Goal: Task Accomplishment & Management: Complete application form

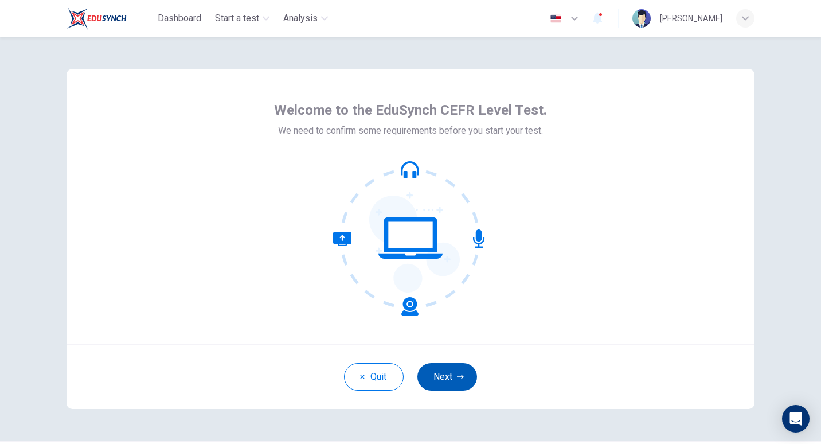
click at [439, 374] on button "Next" at bounding box center [447, 377] width 60 height 28
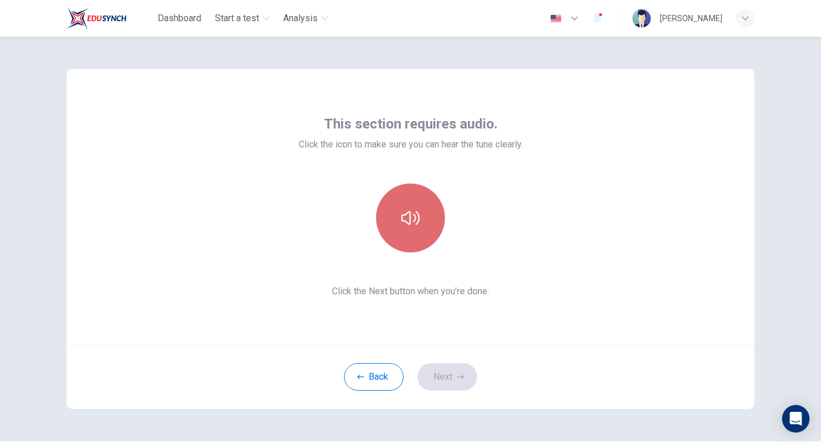
click at [412, 221] on icon "button" at bounding box center [410, 218] width 18 height 14
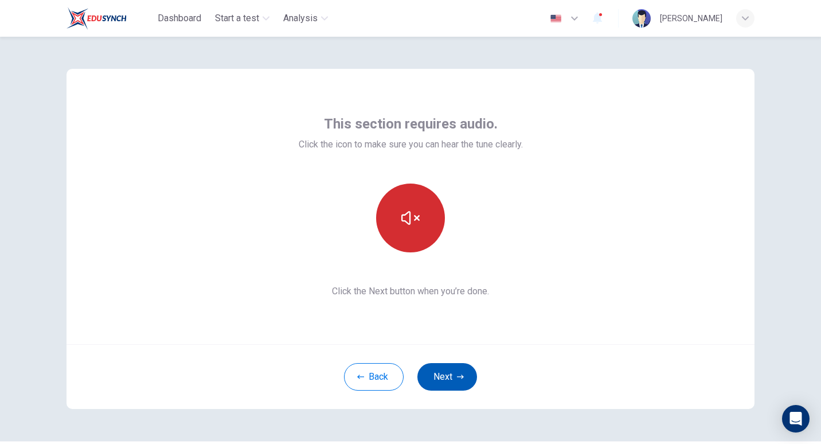
click at [443, 373] on button "Next" at bounding box center [447, 377] width 60 height 28
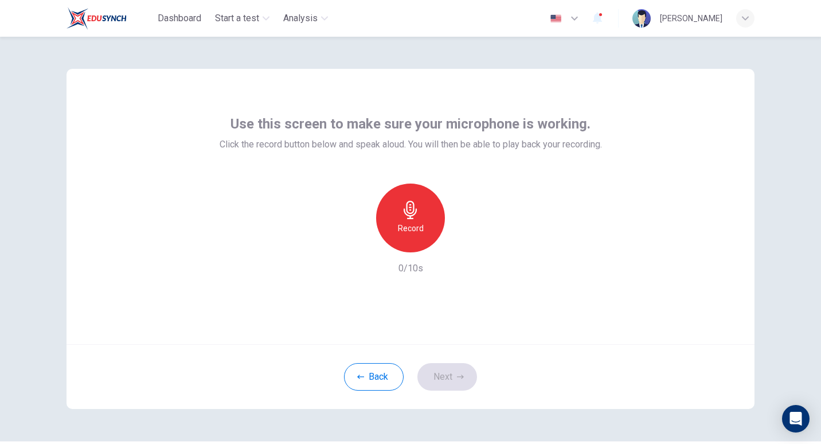
click at [407, 211] on icon "button" at bounding box center [410, 210] width 18 height 18
click at [407, 212] on icon "button" at bounding box center [410, 210] width 18 height 18
click at [462, 244] on icon "button" at bounding box center [464, 243] width 5 height 7
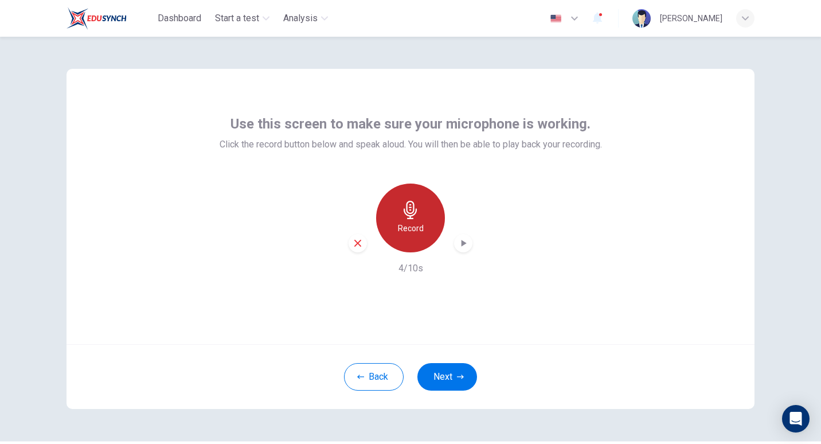
click at [405, 210] on icon "button" at bounding box center [410, 210] width 18 height 18
click at [462, 245] on icon "button" at bounding box center [464, 243] width 5 height 7
click at [409, 216] on icon "button" at bounding box center [410, 210] width 13 height 18
click at [400, 220] on div "Stop" at bounding box center [410, 218] width 69 height 69
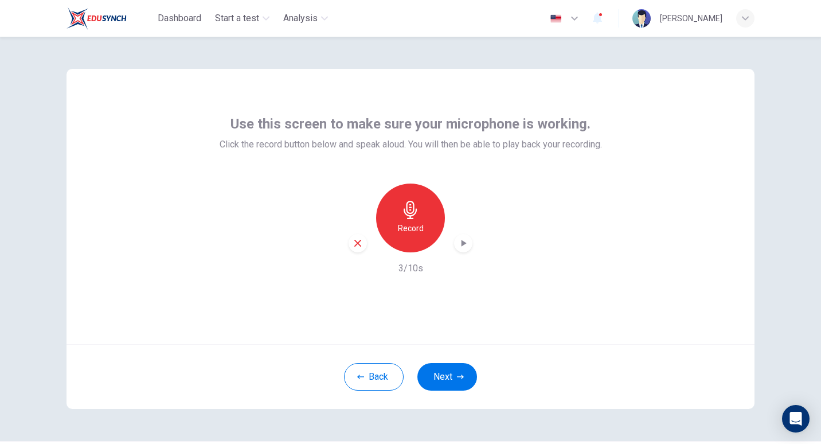
click at [458, 247] on icon "button" at bounding box center [463, 242] width 11 height 11
click at [406, 209] on icon "button" at bounding box center [410, 210] width 18 height 18
click at [414, 216] on icon "button" at bounding box center [410, 210] width 18 height 18
click at [462, 243] on icon "button" at bounding box center [464, 243] width 5 height 7
click at [405, 210] on icon "button" at bounding box center [410, 210] width 18 height 18
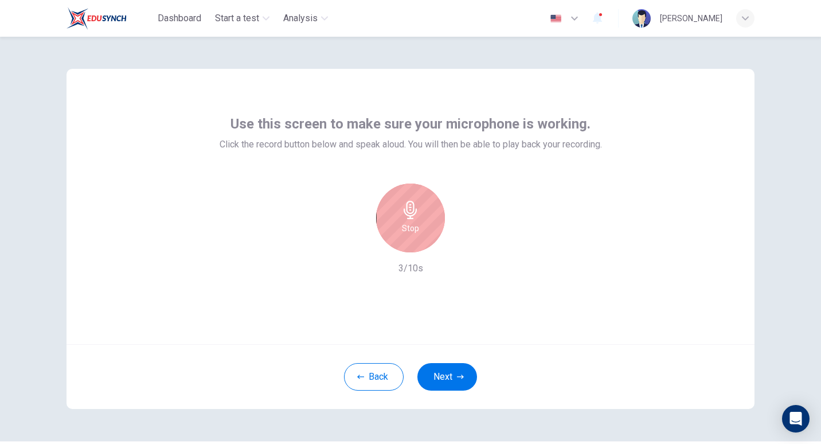
click at [407, 218] on icon "button" at bounding box center [410, 210] width 13 height 18
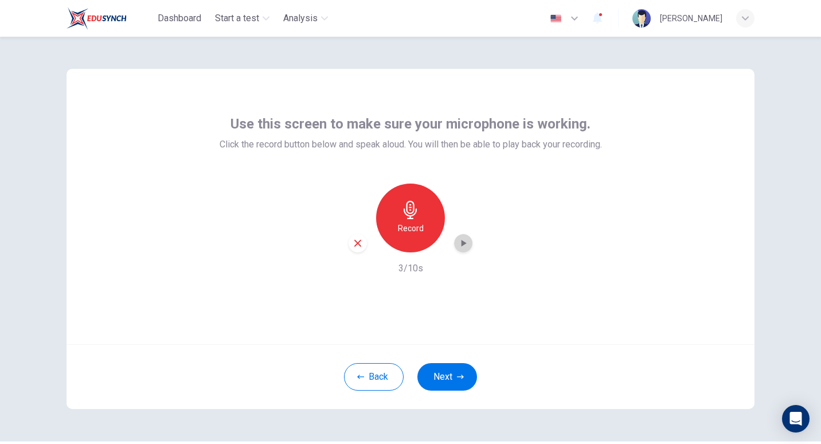
click at [462, 243] on icon "button" at bounding box center [464, 243] width 5 height 7
click at [356, 243] on icon "button" at bounding box center [357, 243] width 7 height 7
click at [408, 212] on icon "button" at bounding box center [410, 210] width 18 height 18
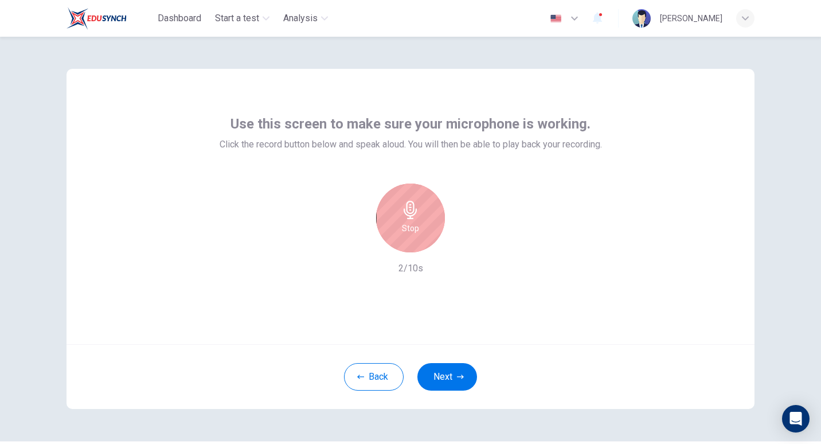
click at [411, 213] on icon "button" at bounding box center [410, 210] width 18 height 18
click at [409, 217] on icon "button" at bounding box center [410, 210] width 18 height 18
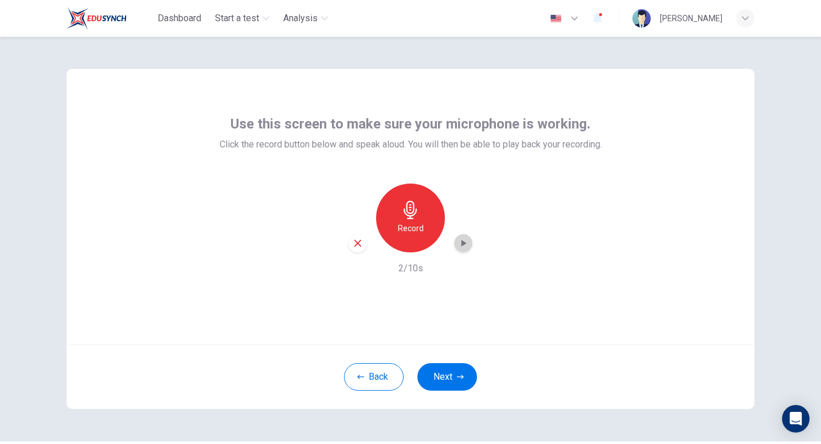
click at [462, 243] on icon "button" at bounding box center [464, 243] width 5 height 7
click at [447, 376] on button "Next" at bounding box center [447, 377] width 60 height 28
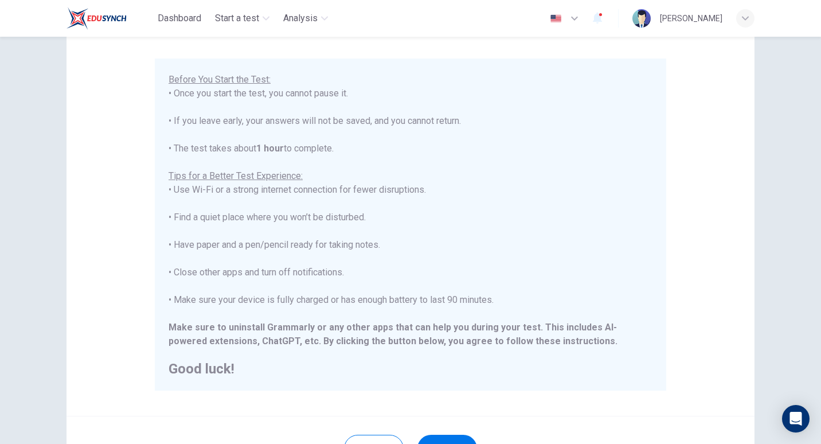
scroll to position [115, 0]
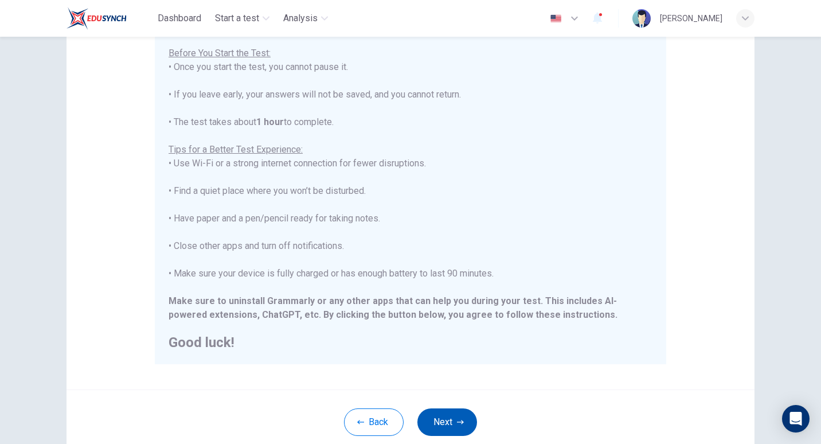
click at [443, 421] on button "Next" at bounding box center [447, 422] width 60 height 28
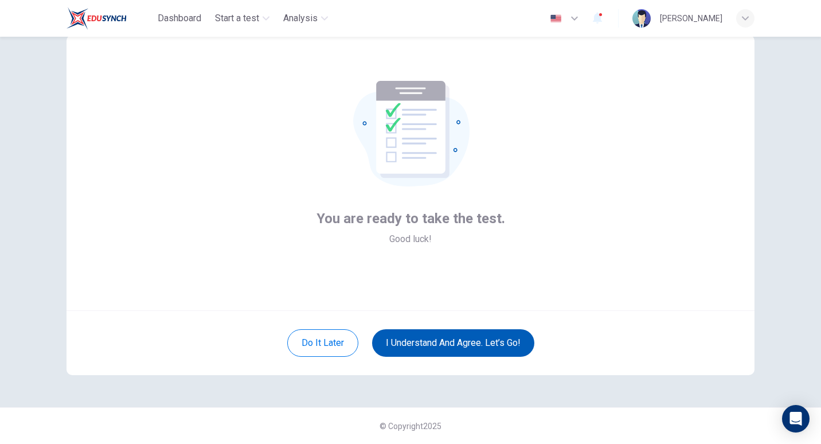
scroll to position [34, 0]
click at [426, 341] on button "I understand and agree. Let’s go!" at bounding box center [453, 343] width 162 height 28
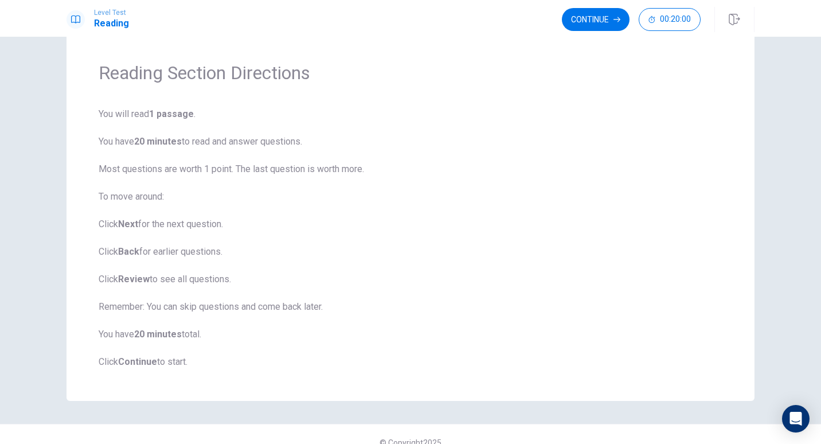
scroll to position [47, 0]
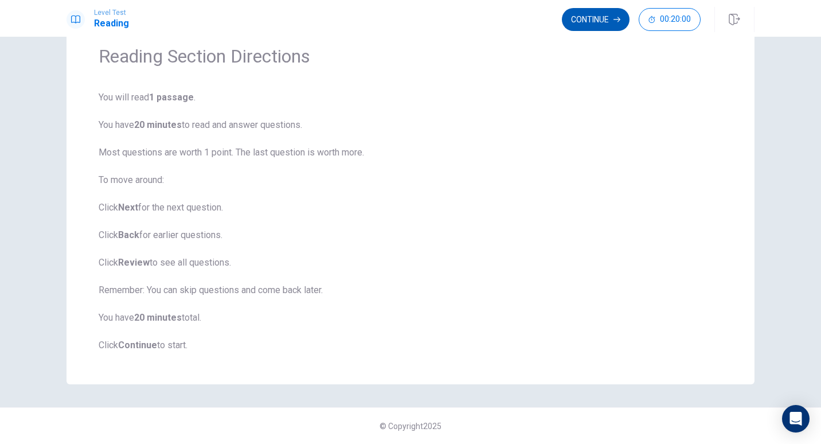
click at [596, 20] on button "Continue" at bounding box center [596, 19] width 68 height 23
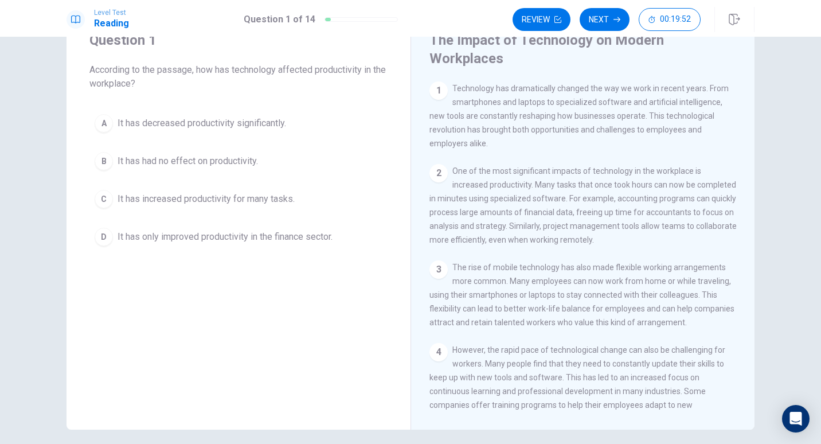
scroll to position [0, 0]
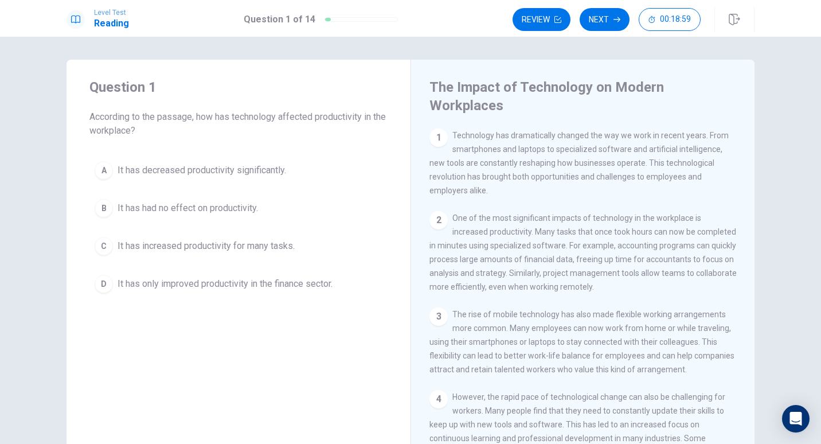
click at [101, 247] on div "C" at bounding box center [104, 246] width 18 height 18
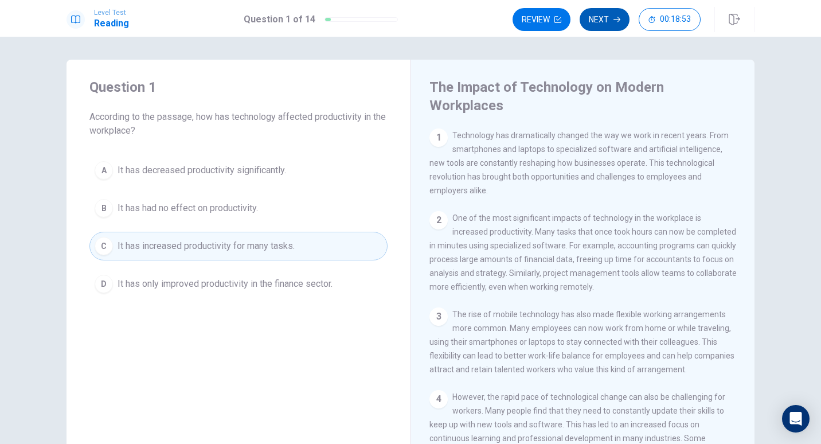
click at [598, 17] on button "Next" at bounding box center [605, 19] width 50 height 23
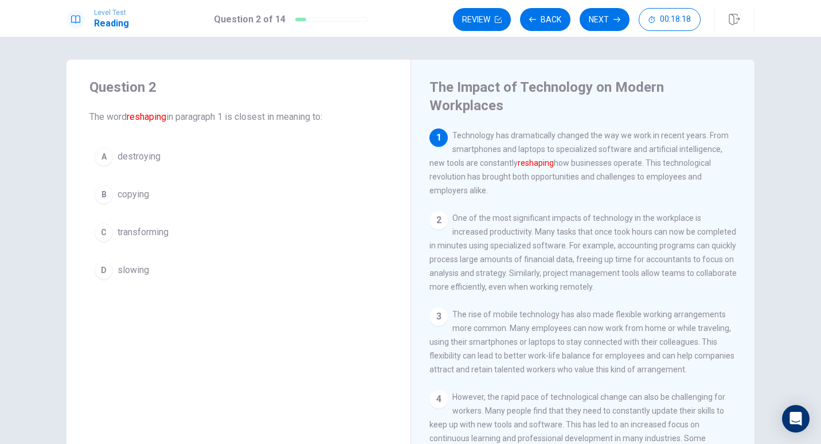
click at [141, 233] on span "transforming" at bounding box center [143, 232] width 51 height 14
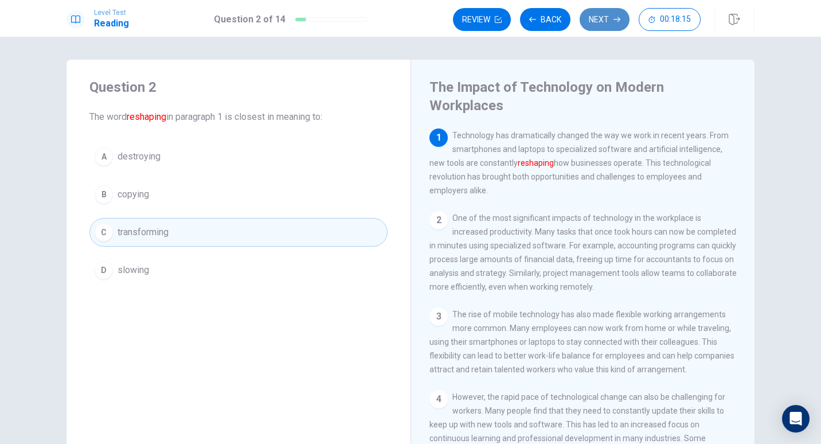
click at [612, 17] on button "Next" at bounding box center [605, 19] width 50 height 23
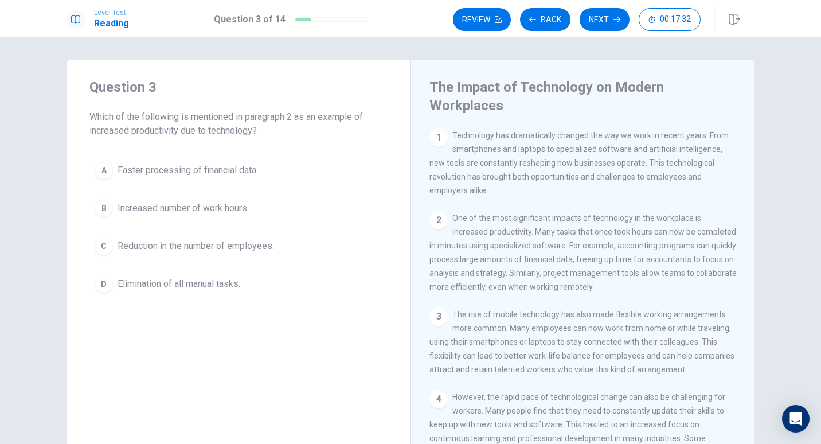
click at [171, 170] on span "Faster processing of financial data." at bounding box center [188, 170] width 140 height 14
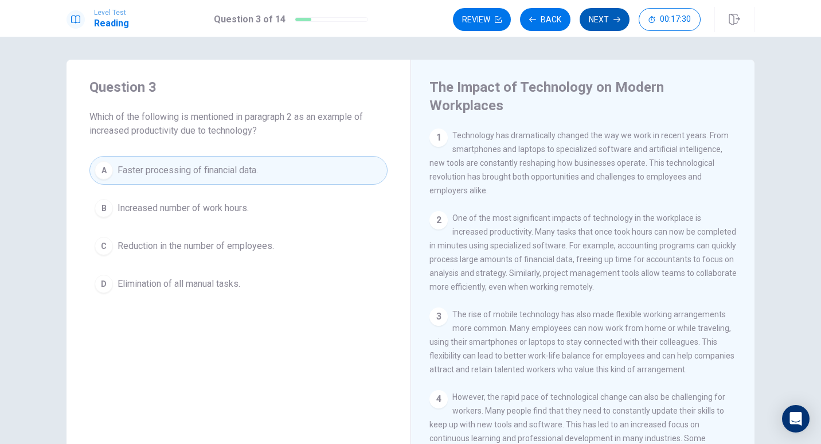
click at [606, 14] on button "Next" at bounding box center [605, 19] width 50 height 23
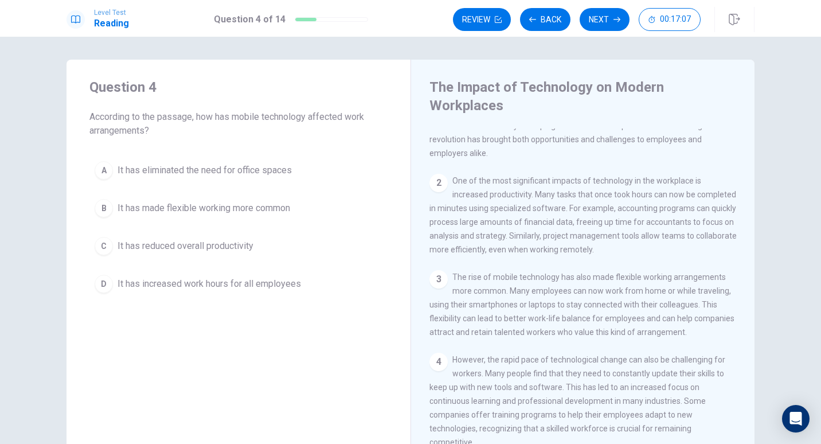
scroll to position [57, 0]
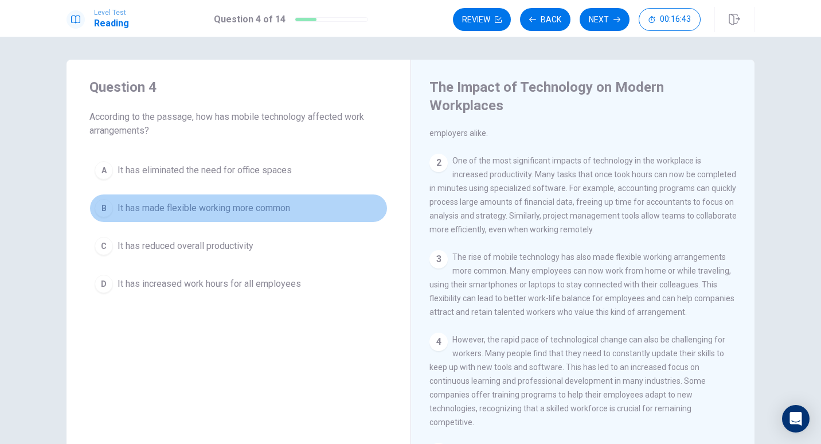
click at [186, 205] on span "It has made flexible working more common" at bounding box center [204, 208] width 173 height 14
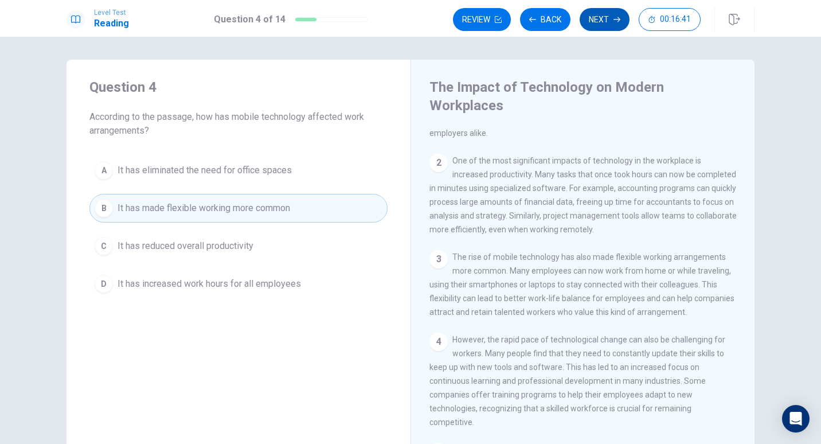
click at [603, 13] on button "Next" at bounding box center [605, 19] width 50 height 23
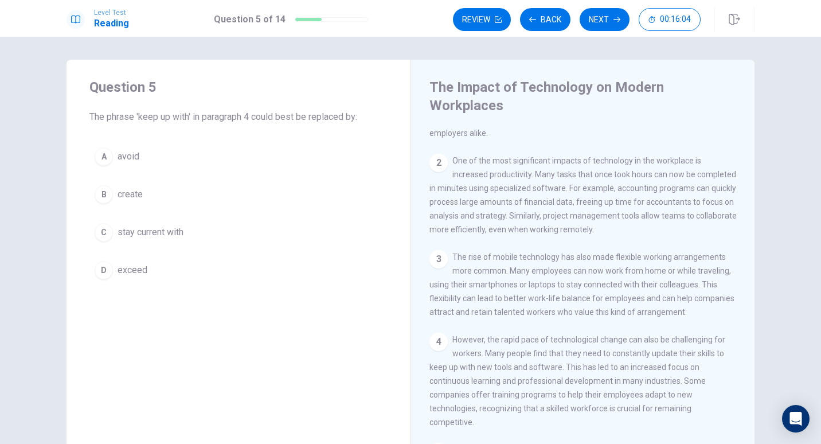
scroll to position [115, 0]
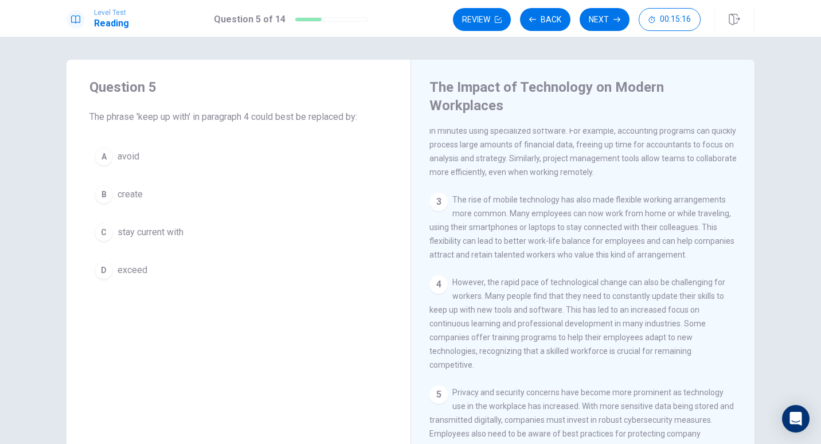
click at [143, 229] on span "stay current with" at bounding box center [151, 232] width 66 height 14
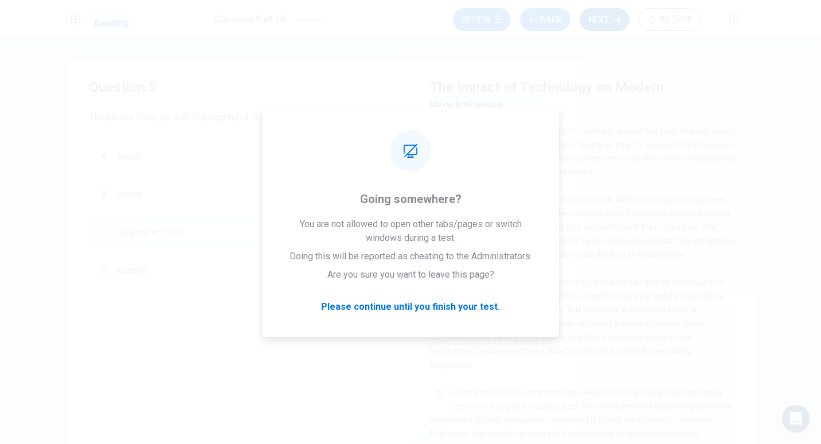
click at [611, 19] on button "Next" at bounding box center [605, 19] width 50 height 23
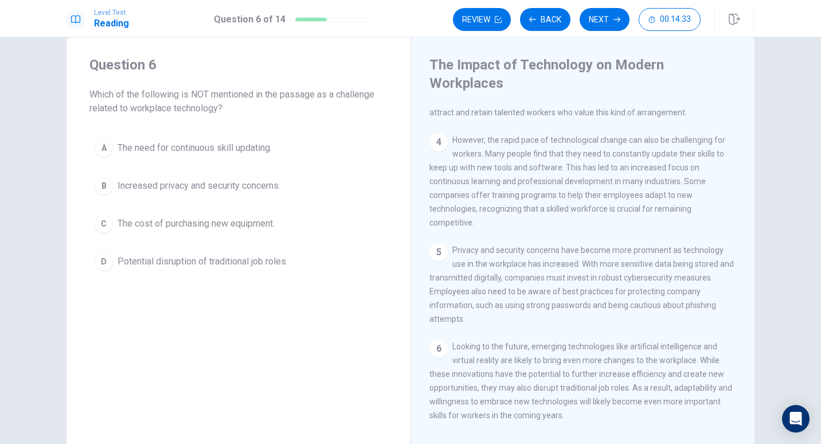
scroll to position [57, 0]
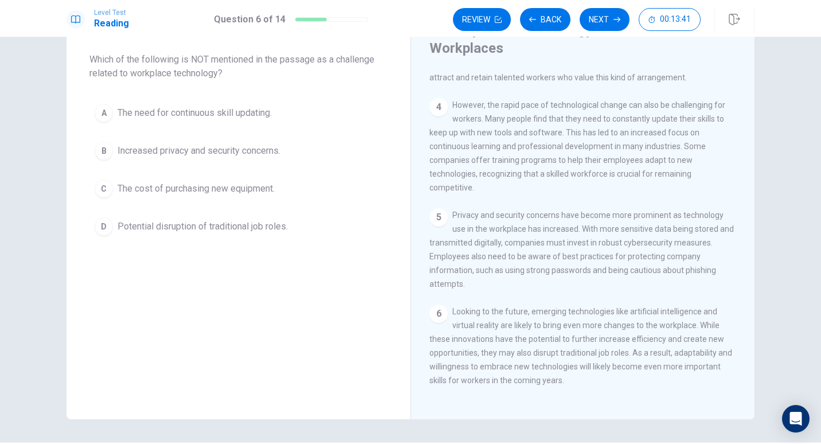
drag, startPoint x: 139, startPoint y: 189, endPoint x: 144, endPoint y: 196, distance: 8.3
click at [139, 189] on span "The cost of purchasing new equipment." at bounding box center [196, 189] width 157 height 14
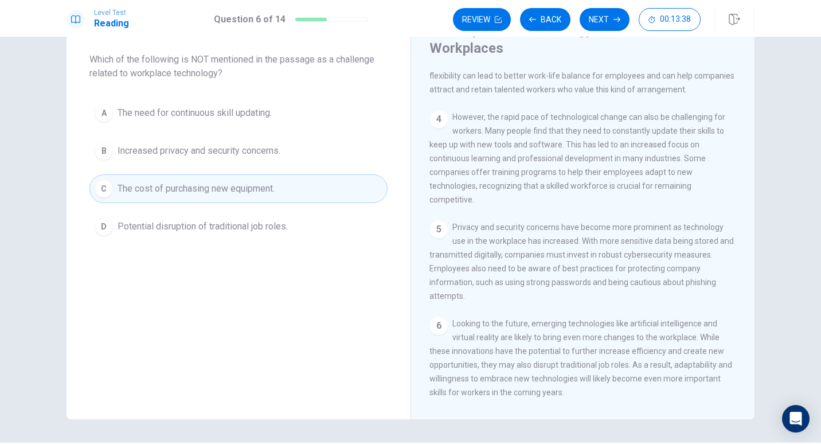
scroll to position [197, 0]
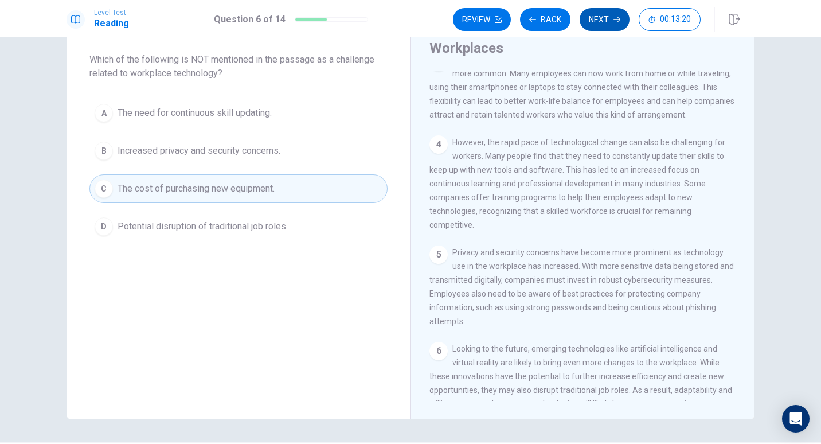
click at [603, 22] on button "Next" at bounding box center [605, 19] width 50 height 23
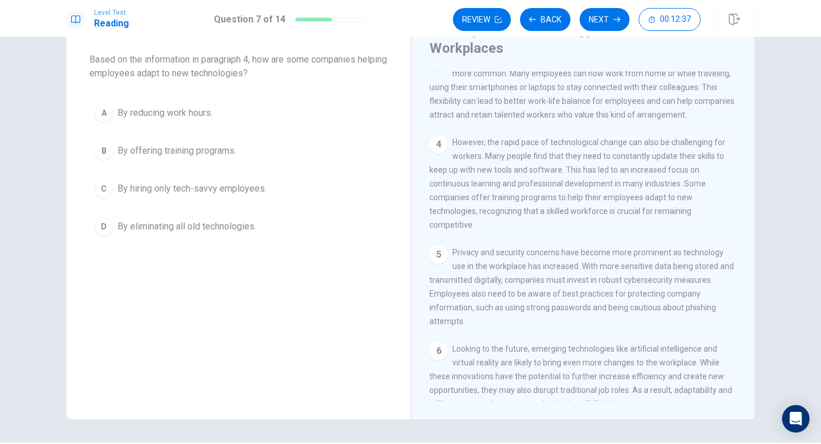
click at [182, 150] on span "By offering training programs." at bounding box center [177, 151] width 119 height 14
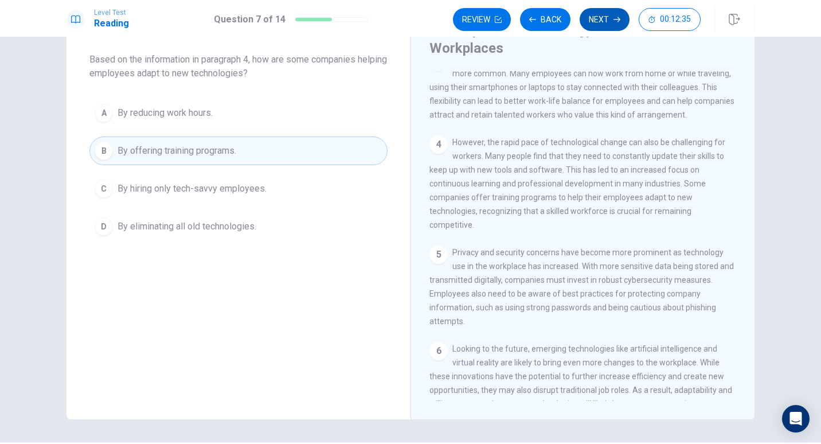
click at [602, 15] on button "Next" at bounding box center [605, 19] width 50 height 23
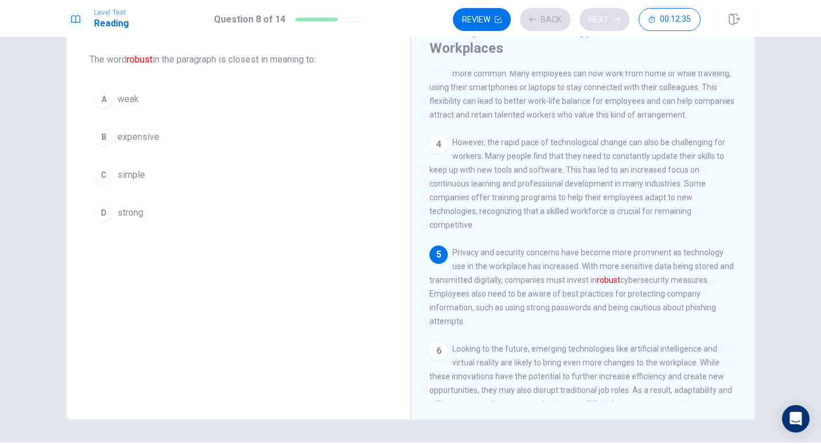
scroll to position [255, 0]
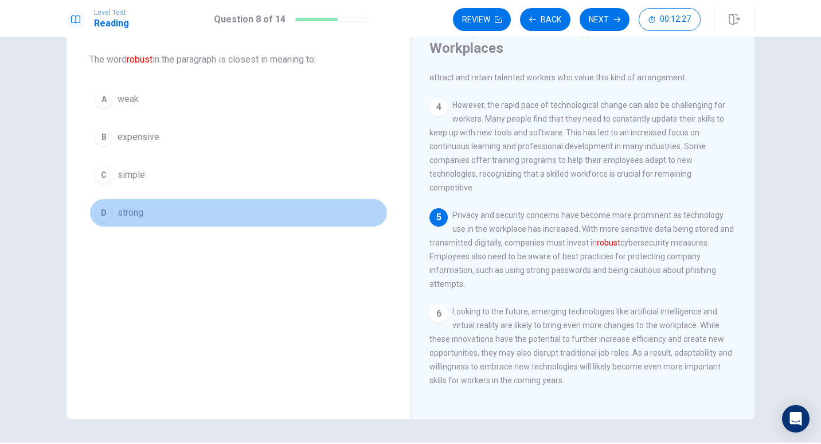
click at [128, 212] on span "strong" at bounding box center [131, 213] width 26 height 14
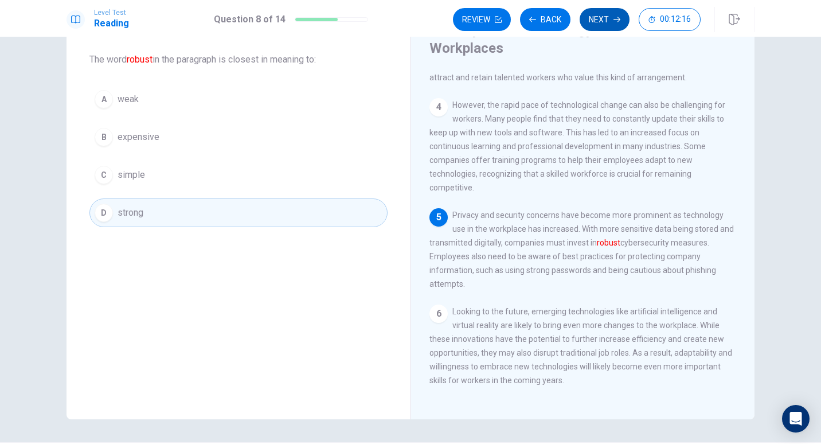
click at [608, 20] on button "Next" at bounding box center [605, 19] width 50 height 23
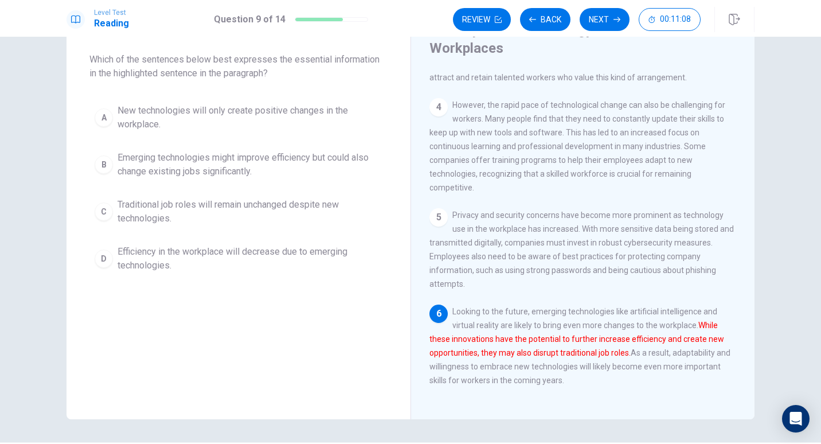
click at [212, 110] on span "New technologies will only create positive changes in the workplace." at bounding box center [250, 118] width 265 height 28
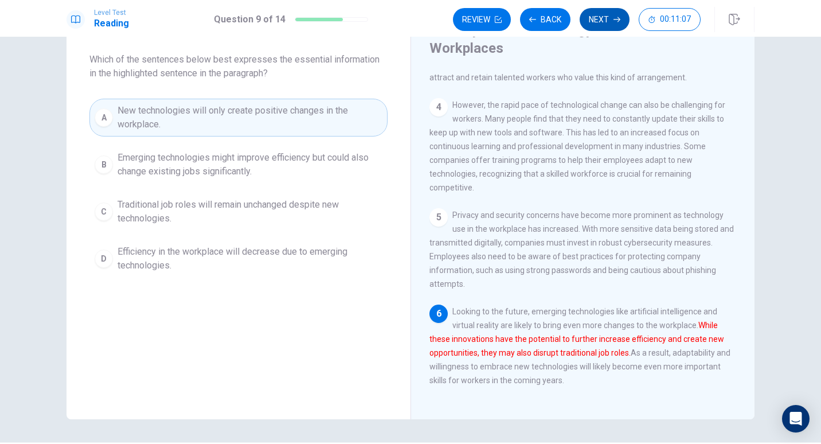
click at [598, 14] on button "Next" at bounding box center [605, 19] width 50 height 23
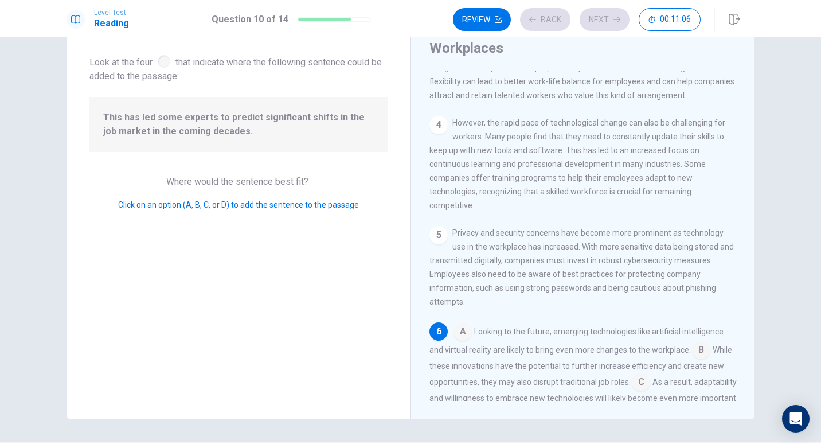
scroll to position [270, 0]
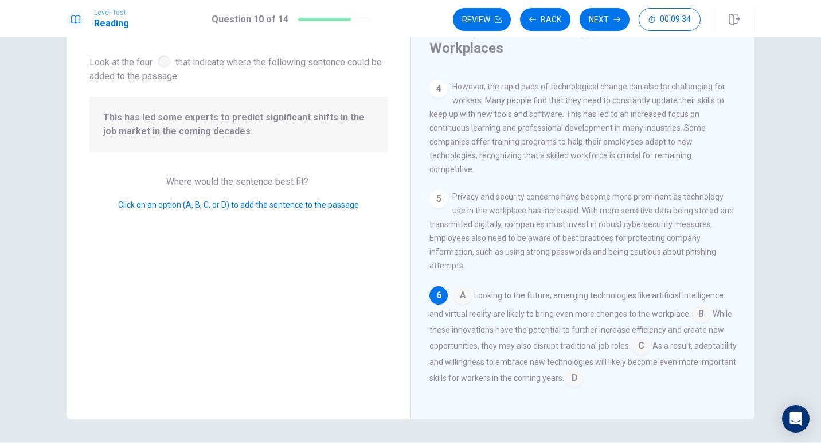
click at [584, 379] on input at bounding box center [574, 379] width 18 height 18
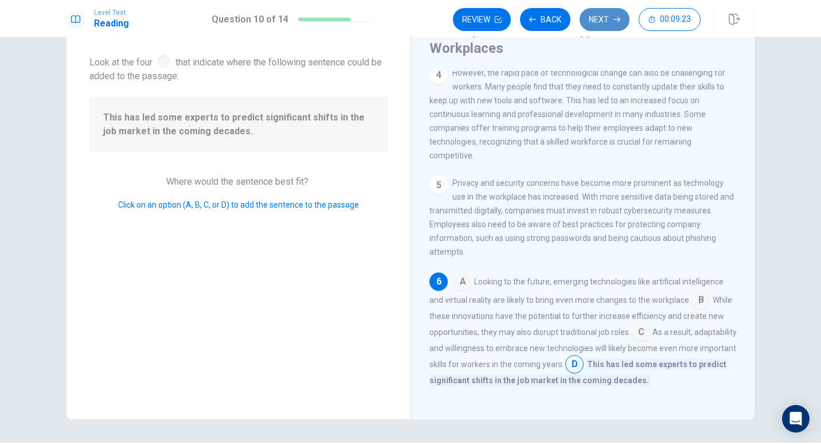
click at [602, 21] on button "Next" at bounding box center [605, 19] width 50 height 23
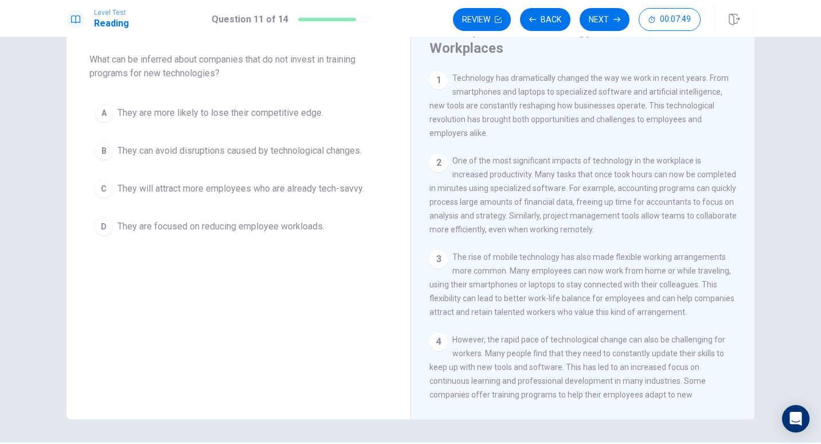
click at [103, 187] on div "C" at bounding box center [104, 188] width 18 height 18
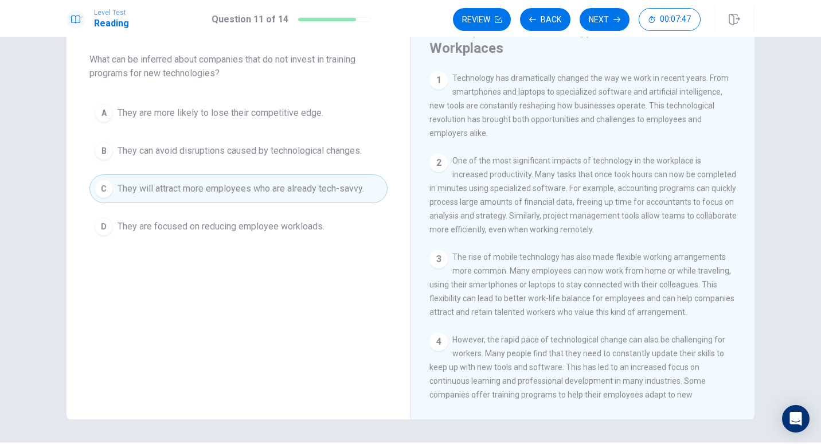
click at [602, 22] on button "Next" at bounding box center [605, 19] width 50 height 23
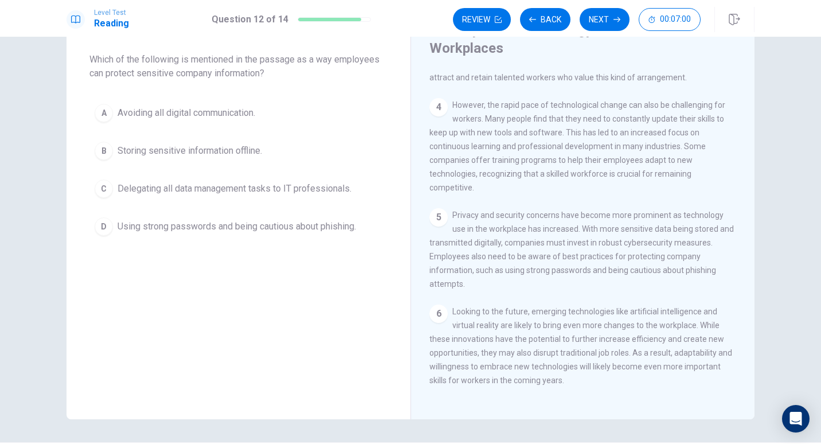
scroll to position [255, 0]
click at [102, 151] on div "B" at bounding box center [104, 151] width 18 height 18
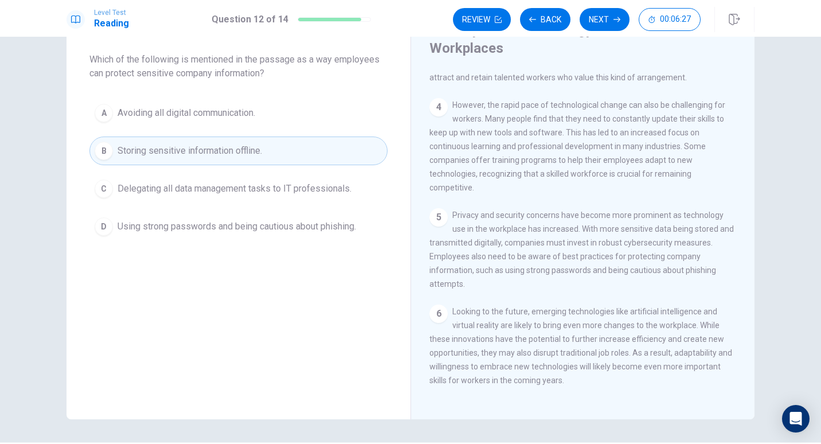
click at [104, 112] on div "A" at bounding box center [104, 113] width 18 height 18
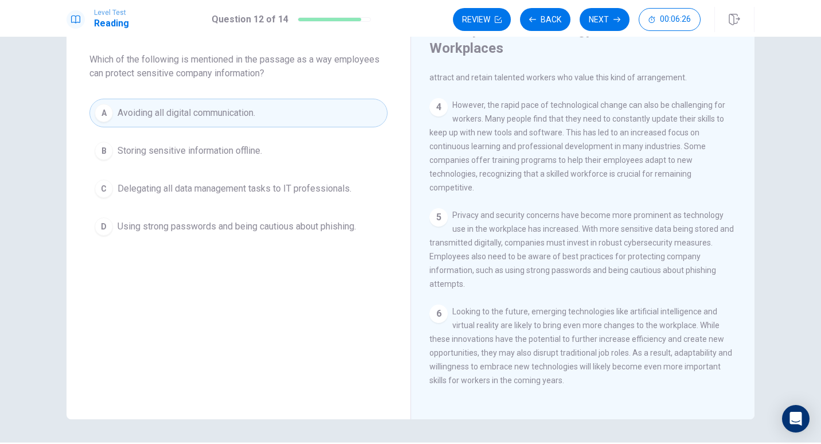
click at [103, 149] on div "B" at bounding box center [104, 151] width 18 height 18
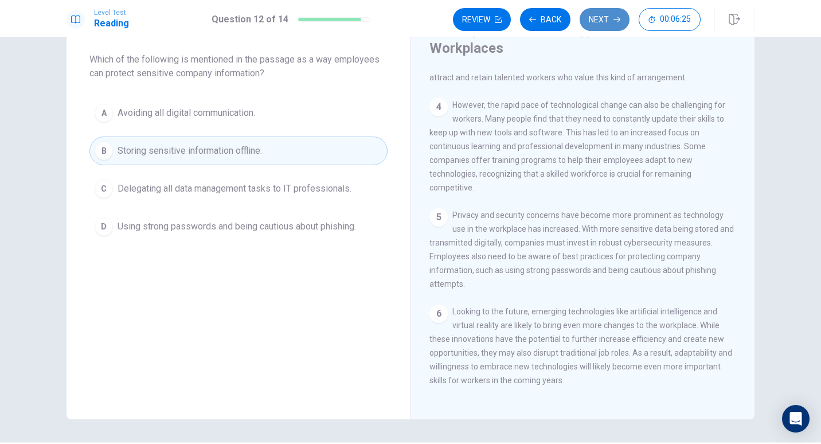
click at [596, 23] on button "Next" at bounding box center [605, 19] width 50 height 23
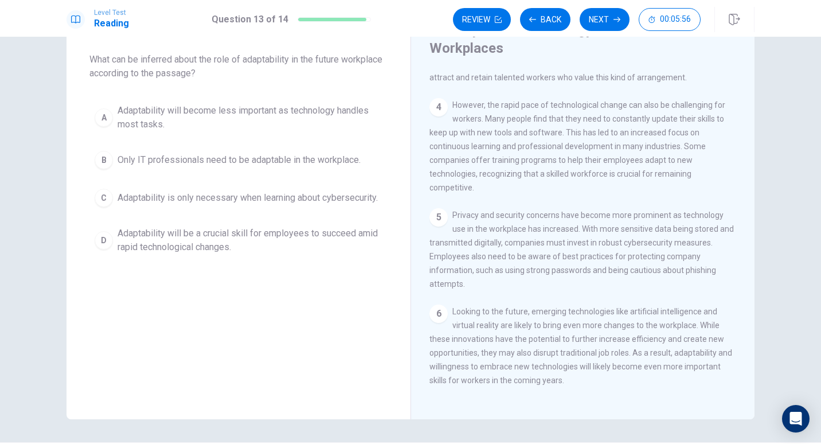
click at [106, 240] on div "D" at bounding box center [104, 240] width 18 height 18
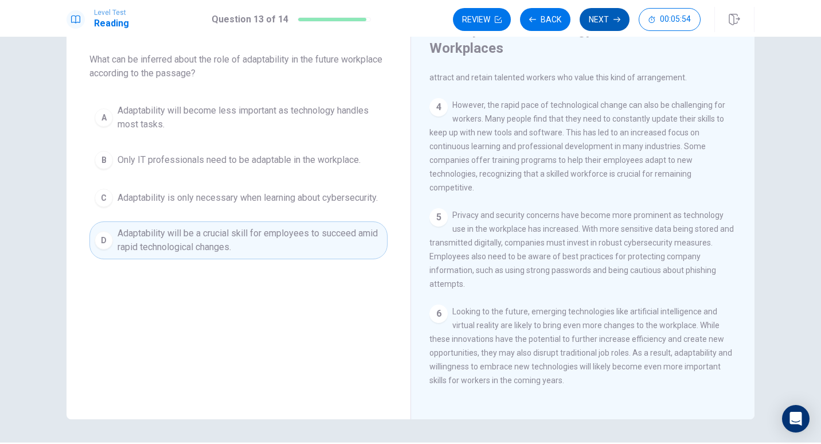
click at [604, 18] on button "Next" at bounding box center [605, 19] width 50 height 23
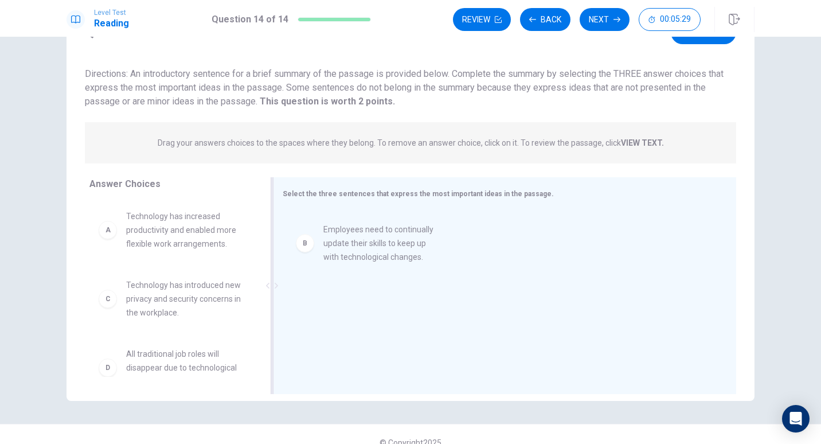
drag, startPoint x: 187, startPoint y: 302, endPoint x: 392, endPoint y: 246, distance: 212.1
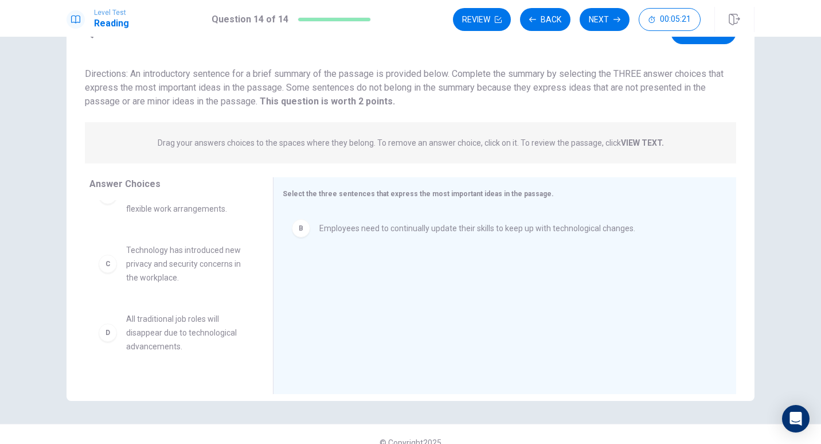
scroll to position [0, 0]
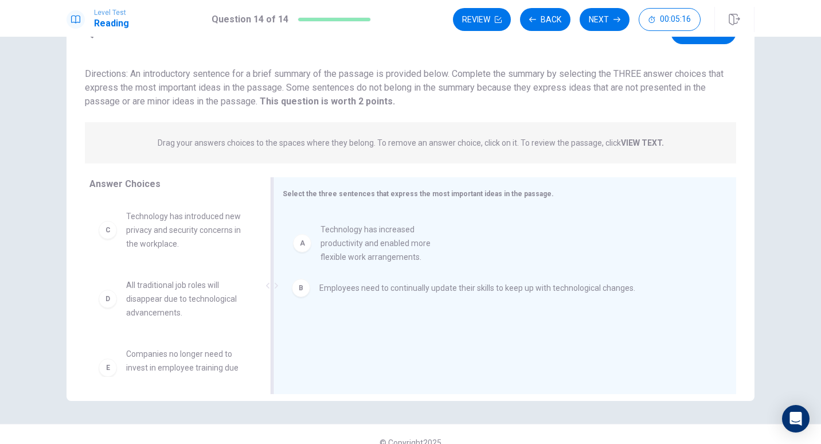
drag, startPoint x: 154, startPoint y: 233, endPoint x: 355, endPoint y: 246, distance: 201.7
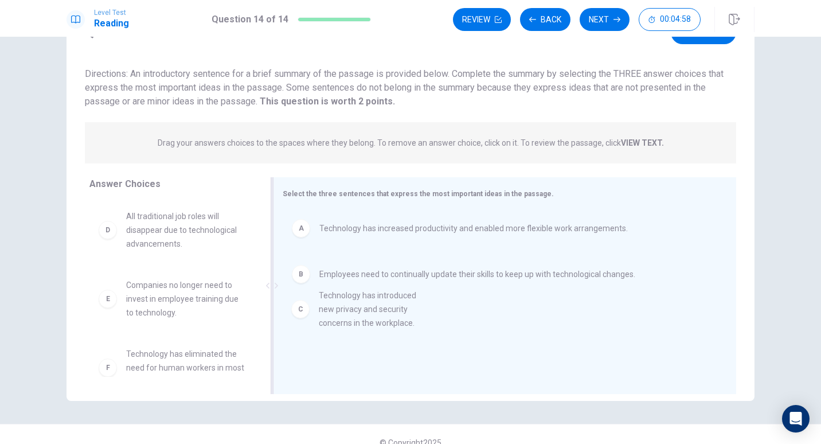
drag, startPoint x: 131, startPoint y: 232, endPoint x: 330, endPoint y: 312, distance: 213.8
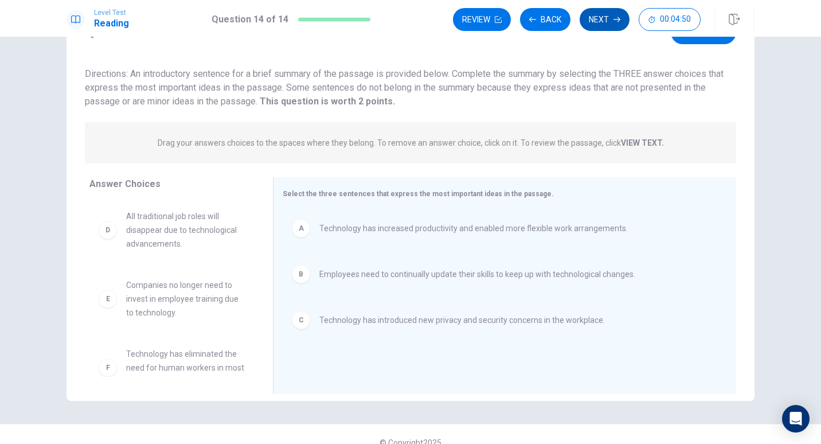
click at [599, 19] on button "Next" at bounding box center [605, 19] width 50 height 23
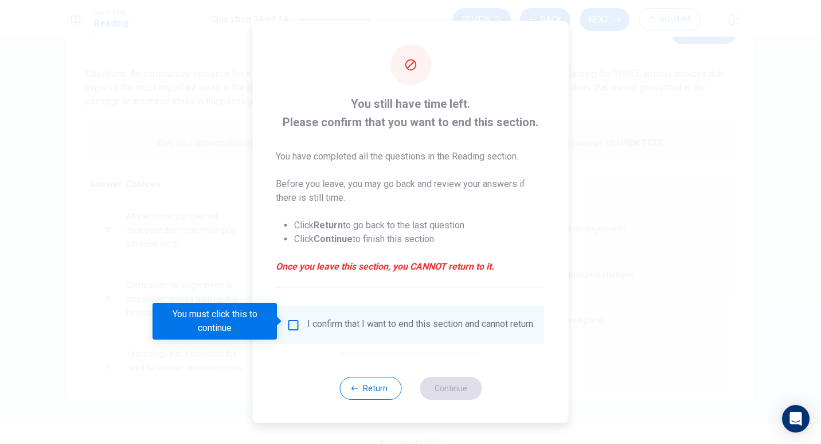
click at [287, 321] on input "You must click this to continue" at bounding box center [294, 325] width 14 height 14
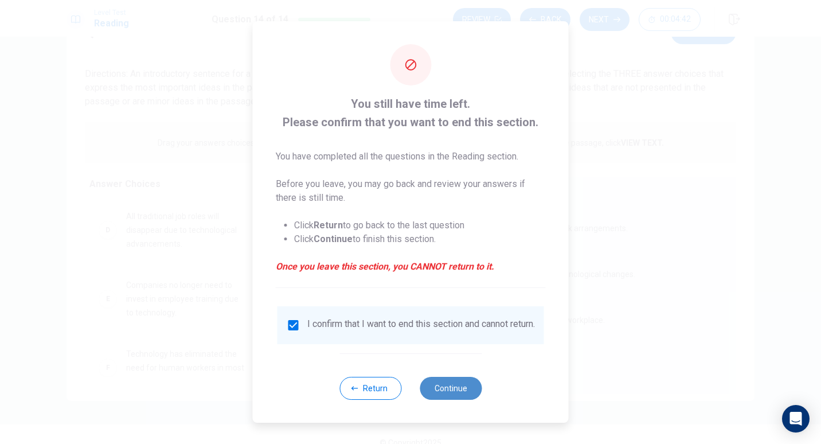
click at [452, 395] on button "Continue" at bounding box center [451, 388] width 62 height 23
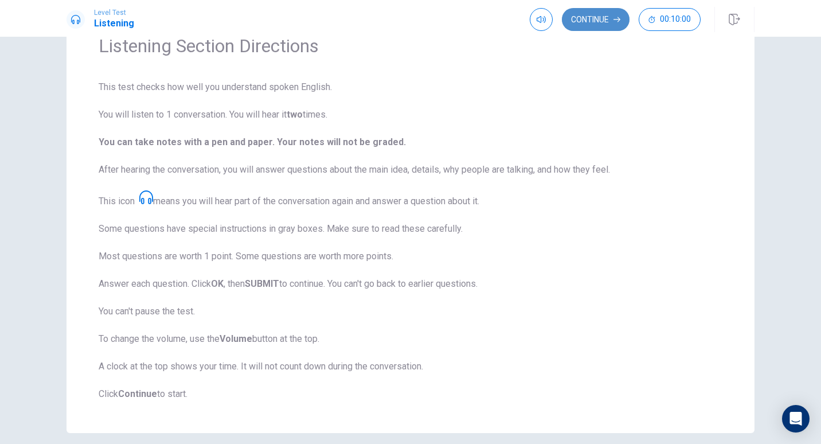
click at [596, 22] on button "Continue" at bounding box center [596, 19] width 68 height 23
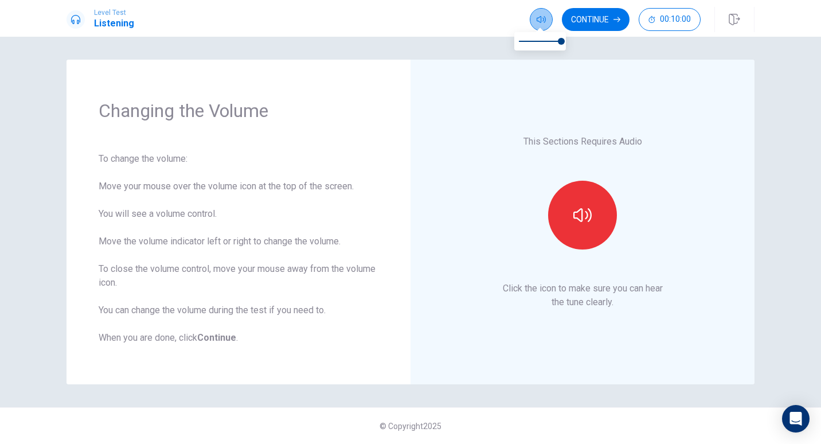
click at [539, 21] on icon "button" at bounding box center [541, 19] width 9 height 9
click at [561, 42] on span at bounding box center [561, 41] width 7 height 7
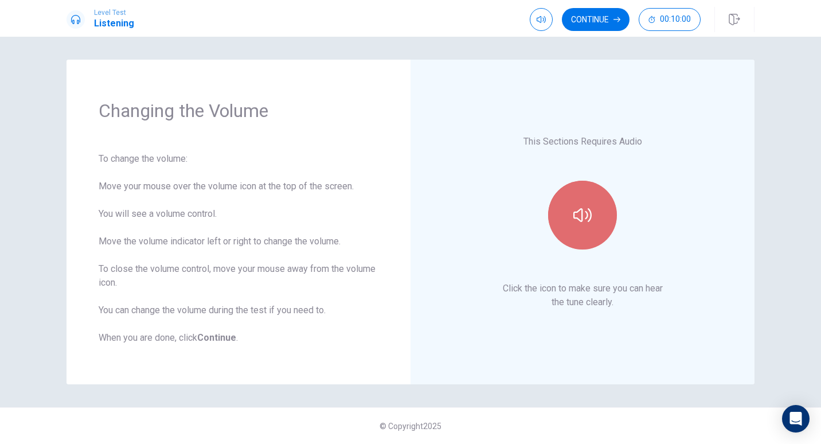
click at [579, 212] on icon "button" at bounding box center [582, 215] width 18 height 18
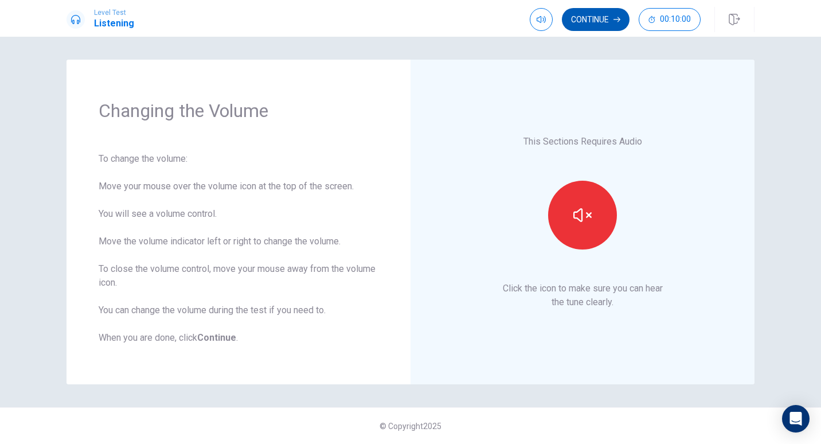
click at [602, 14] on button "Continue" at bounding box center [596, 19] width 68 height 23
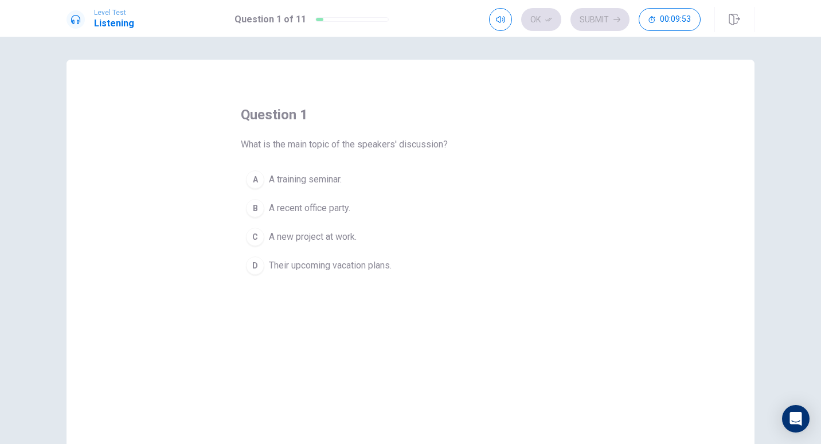
click at [253, 239] on div "C" at bounding box center [255, 237] width 18 height 18
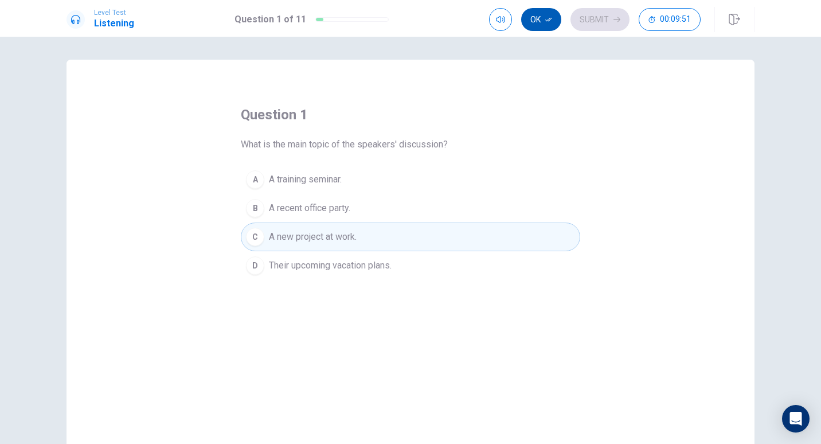
click at [542, 18] on button "Ok" at bounding box center [541, 19] width 40 height 23
click at [594, 17] on button "Submit" at bounding box center [600, 19] width 59 height 23
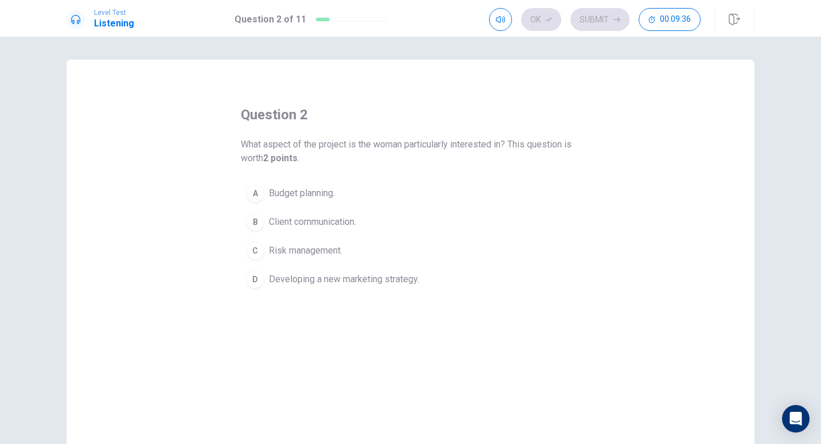
click at [248, 283] on div "D" at bounding box center [255, 279] width 18 height 18
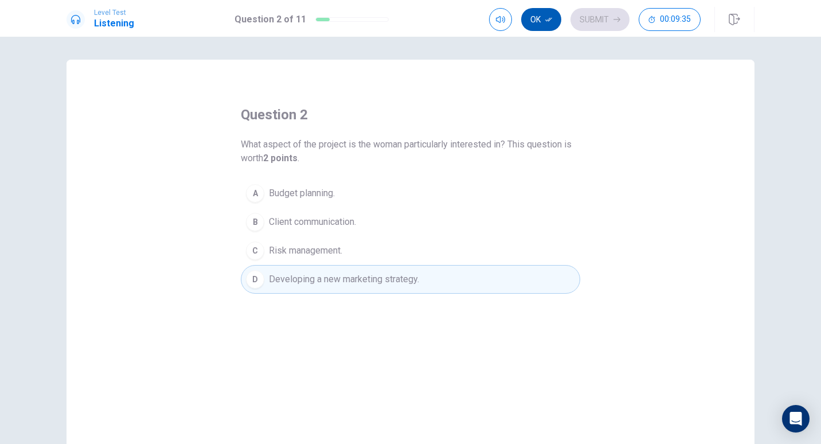
click at [537, 21] on button "Ok" at bounding box center [541, 19] width 40 height 23
click at [592, 18] on button "Submit" at bounding box center [600, 19] width 59 height 23
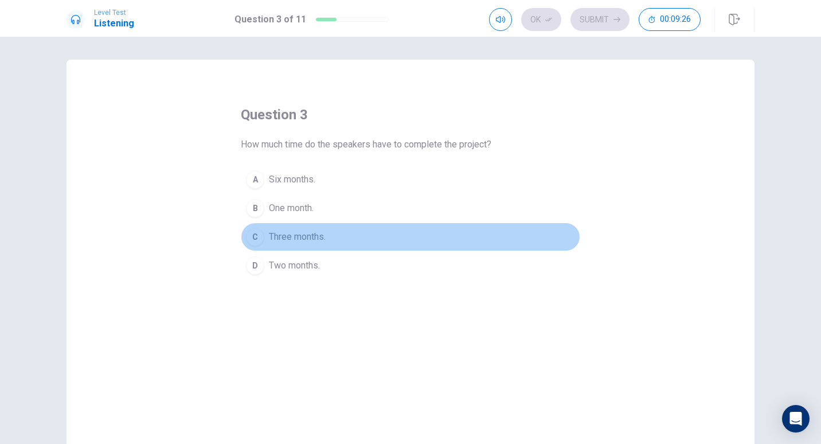
click at [254, 236] on div "C" at bounding box center [255, 237] width 18 height 18
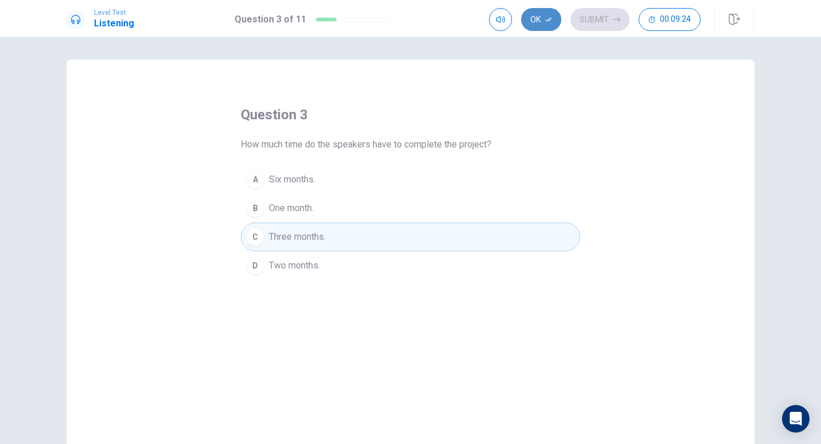
click at [532, 18] on button "Ok" at bounding box center [541, 19] width 40 height 23
click at [600, 18] on button "Submit" at bounding box center [600, 19] width 59 height 23
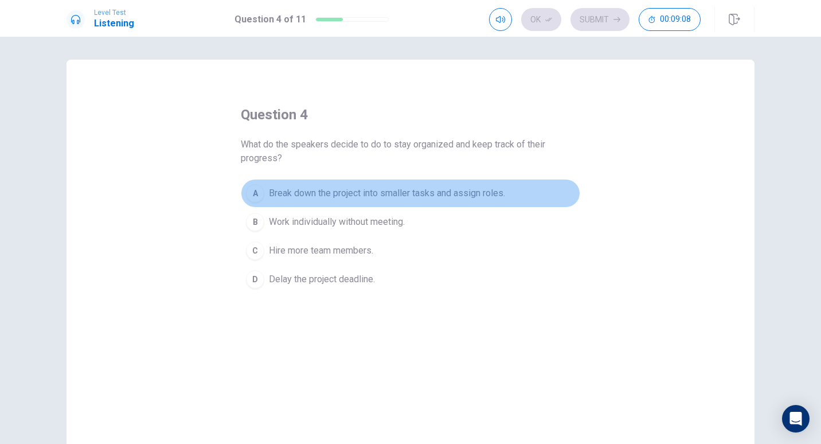
click at [254, 196] on div "A" at bounding box center [255, 193] width 18 height 18
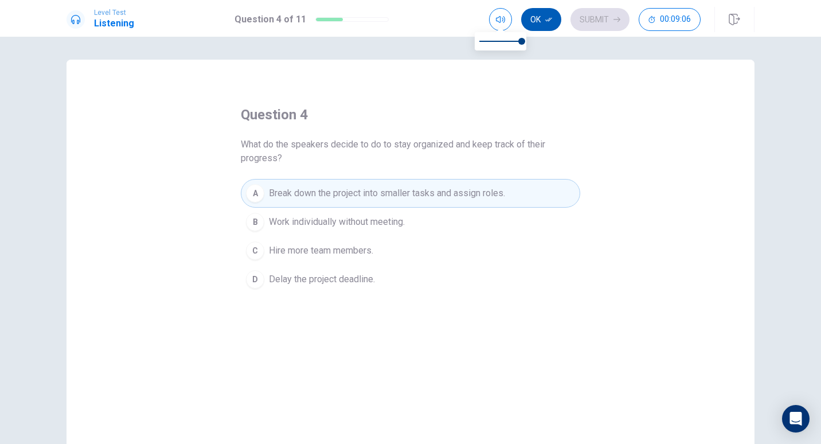
click at [541, 18] on button "Ok" at bounding box center [541, 19] width 40 height 23
click at [591, 19] on button "Submit" at bounding box center [600, 19] width 59 height 23
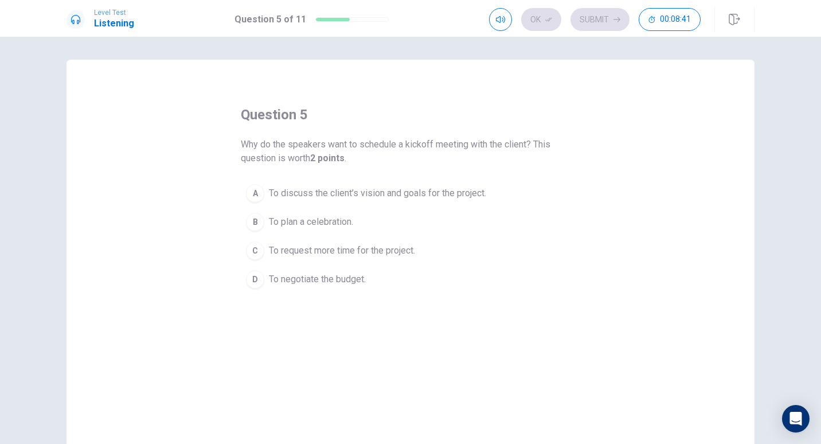
click at [252, 194] on div "A" at bounding box center [255, 193] width 18 height 18
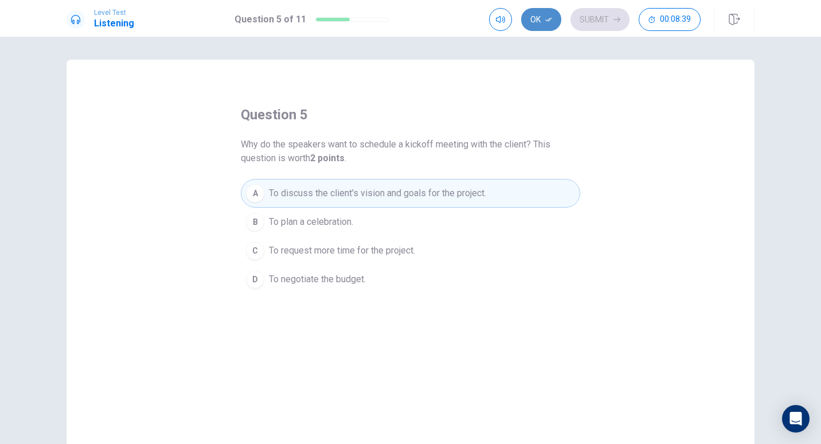
click at [542, 24] on button "Ok" at bounding box center [541, 19] width 40 height 23
click at [589, 19] on button "Submit" at bounding box center [600, 19] width 59 height 23
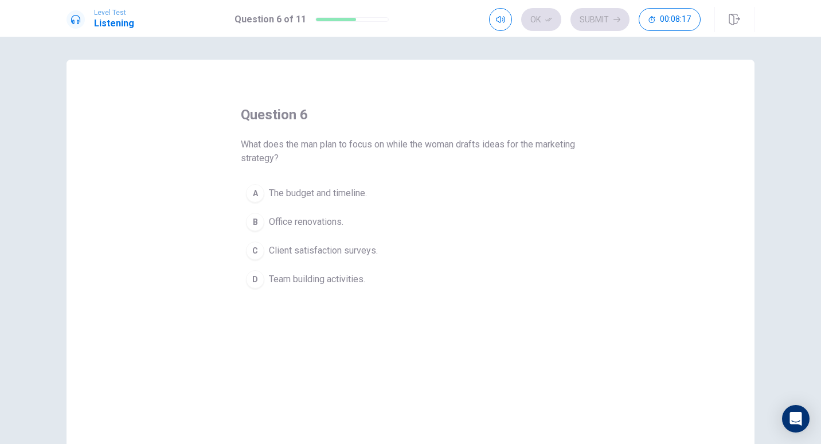
click at [251, 193] on div "A" at bounding box center [255, 193] width 18 height 18
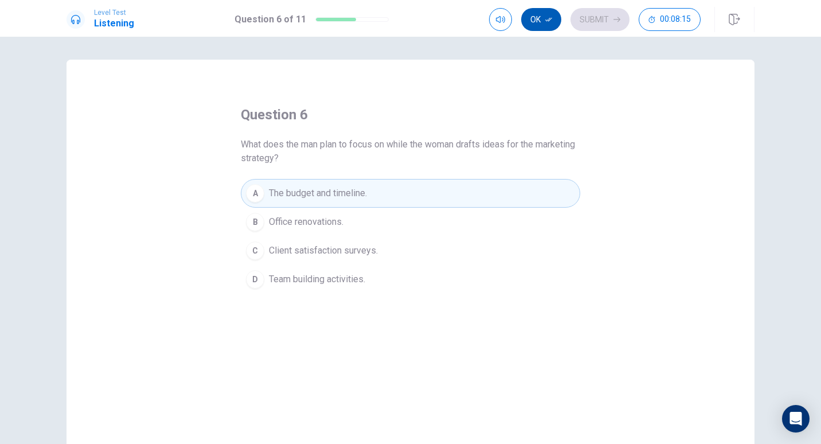
click at [542, 21] on button "Ok" at bounding box center [541, 19] width 40 height 23
click at [588, 21] on button "Submit" at bounding box center [600, 19] width 59 height 23
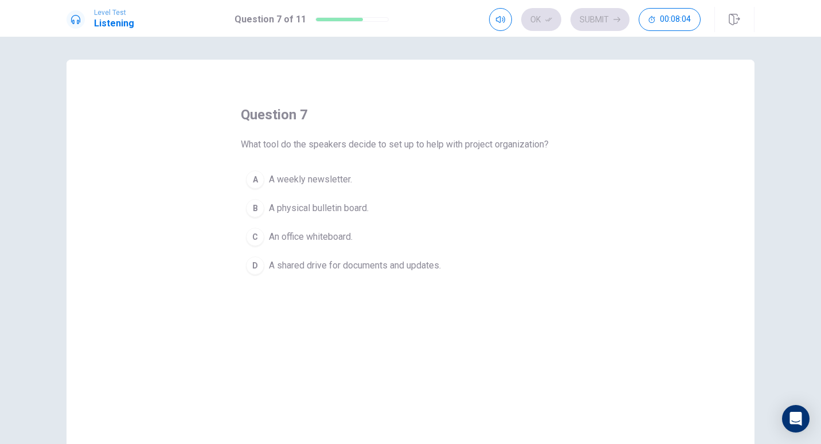
click at [251, 266] on div "D" at bounding box center [255, 265] width 18 height 18
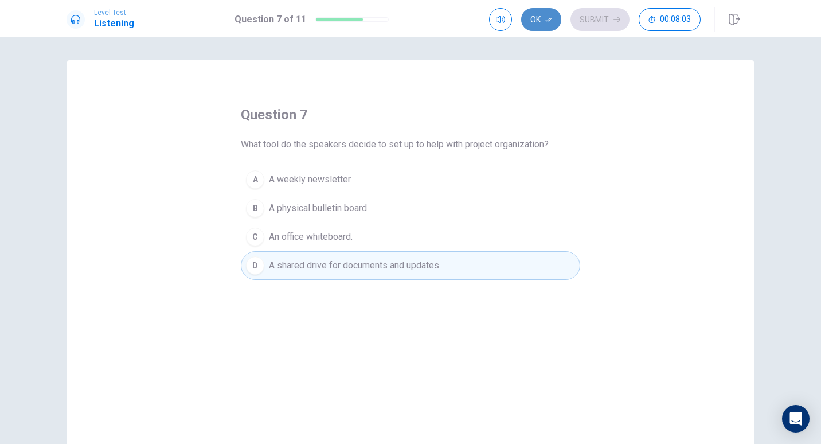
click at [536, 19] on button "Ok" at bounding box center [541, 19] width 40 height 23
click at [588, 19] on button "Submit" at bounding box center [600, 19] width 59 height 23
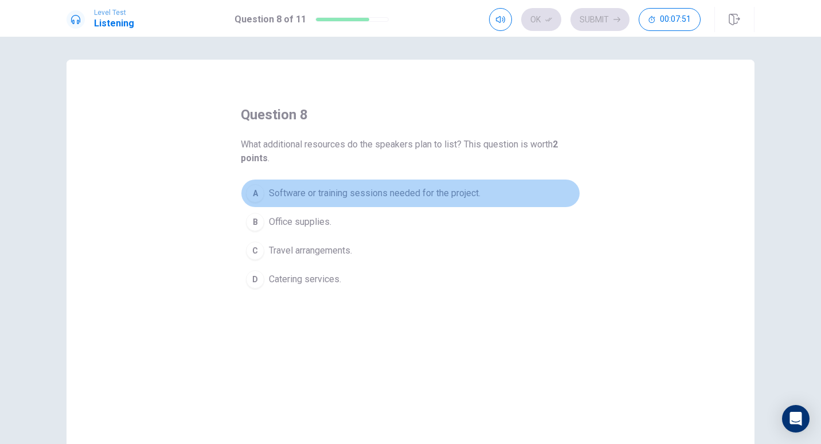
click at [251, 194] on div "A" at bounding box center [255, 193] width 18 height 18
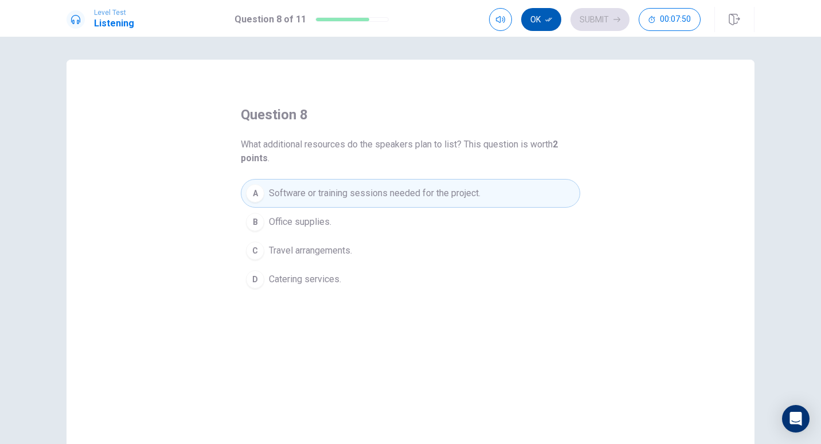
click at [538, 21] on button "Ok" at bounding box center [541, 19] width 40 height 23
click at [588, 17] on button "Submit" at bounding box center [600, 19] width 59 height 23
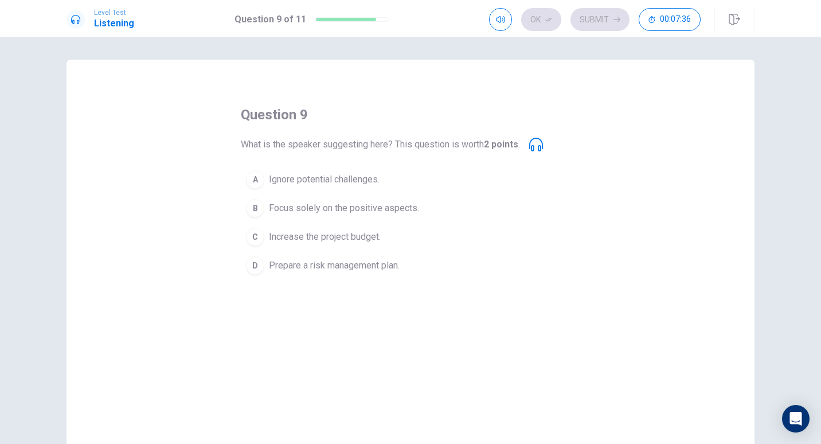
click at [537, 146] on icon at bounding box center [536, 145] width 14 height 14
click at [534, 145] on icon at bounding box center [536, 145] width 14 height 14
click at [253, 267] on div "D" at bounding box center [255, 265] width 18 height 18
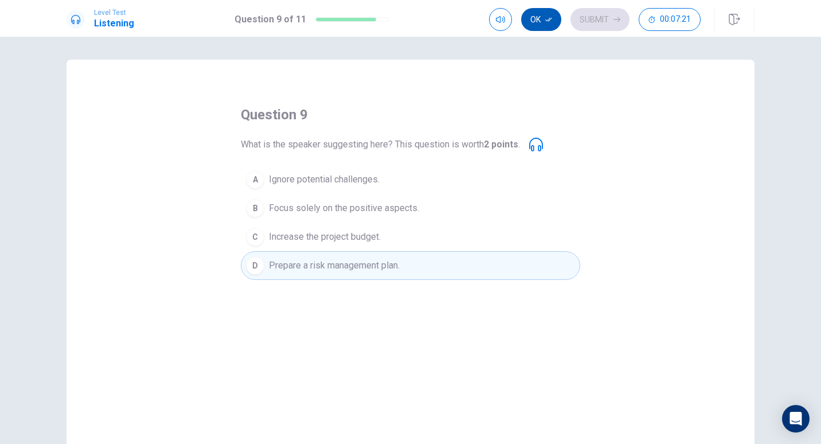
click at [537, 22] on button "Ok" at bounding box center [541, 19] width 40 height 23
click at [599, 20] on button "Submit" at bounding box center [600, 19] width 59 height 23
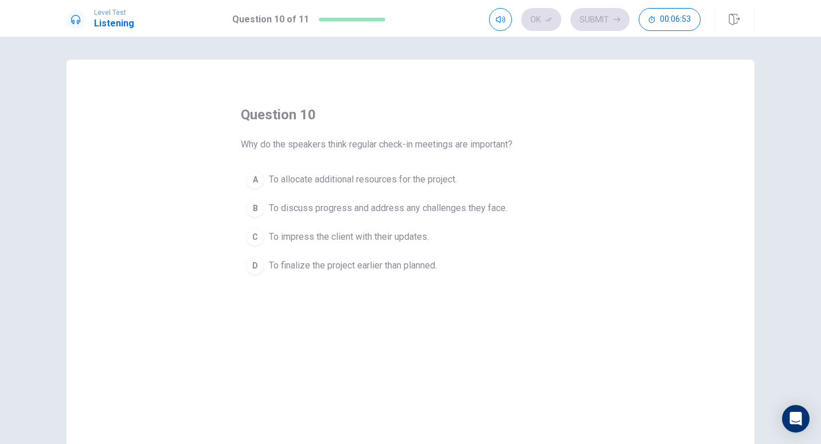
click at [397, 178] on span "To allocate additional resources for the project." at bounding box center [363, 180] width 188 height 14
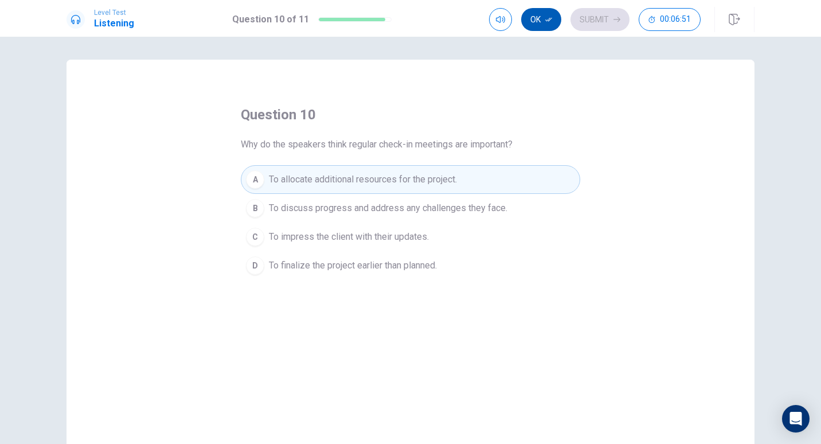
click at [548, 25] on button "Ok" at bounding box center [541, 19] width 40 height 23
click at [611, 20] on button "Submit" at bounding box center [600, 19] width 59 height 23
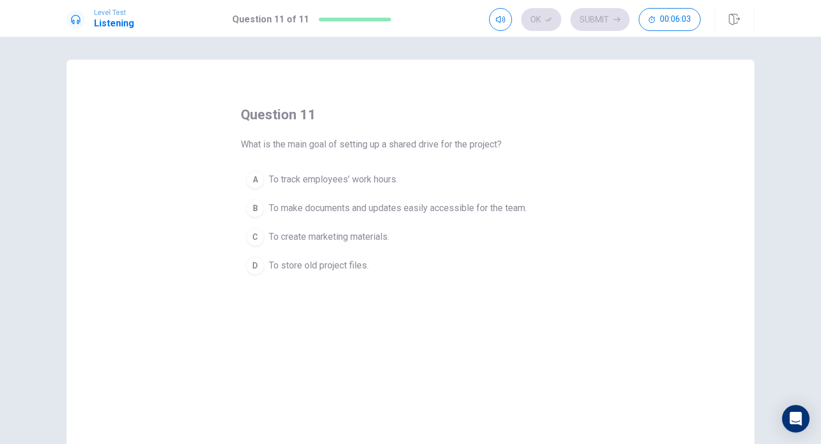
click at [251, 239] on div "C" at bounding box center [255, 237] width 18 height 18
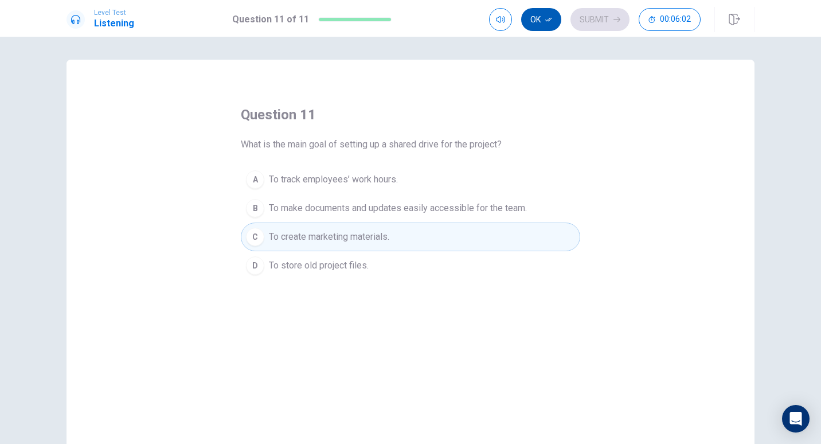
click at [540, 19] on button "Ok" at bounding box center [541, 19] width 40 height 23
click at [602, 19] on button "Submit" at bounding box center [600, 19] width 59 height 23
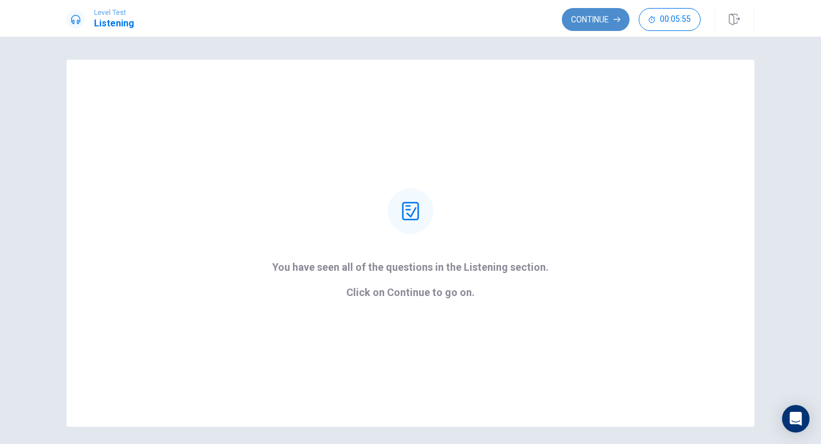
click at [599, 14] on button "Continue" at bounding box center [596, 19] width 68 height 23
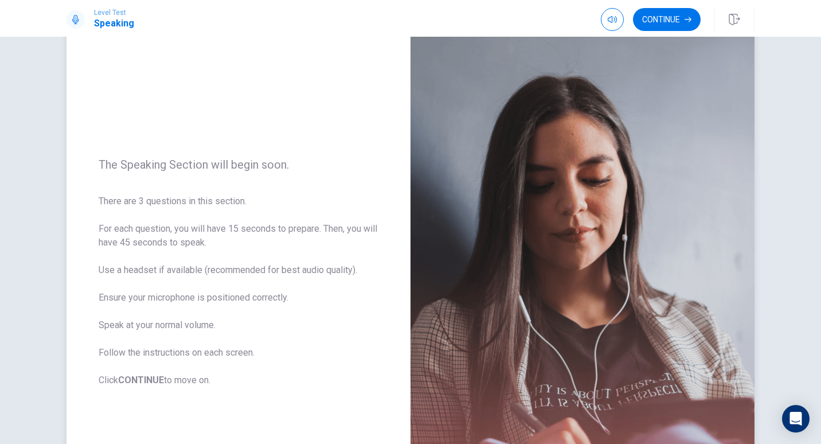
scroll to position [57, 0]
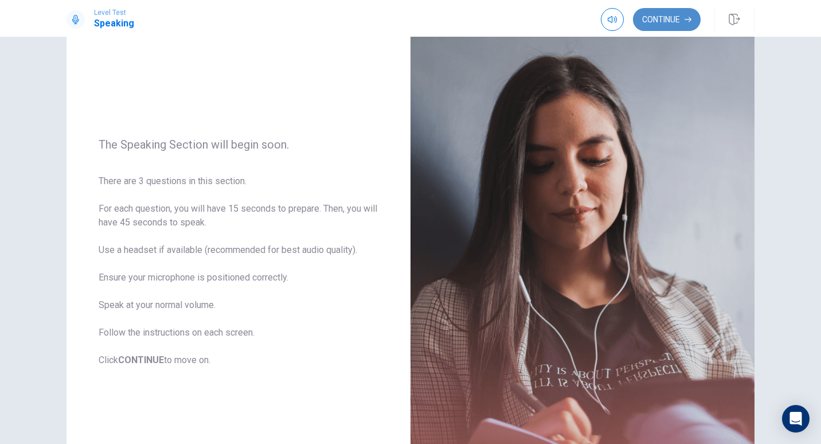
click at [668, 17] on button "Continue" at bounding box center [667, 19] width 68 height 23
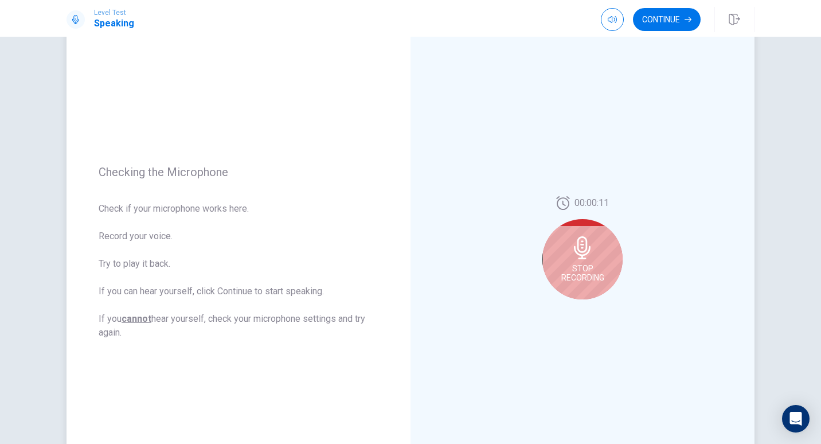
click at [575, 248] on icon at bounding box center [582, 247] width 17 height 23
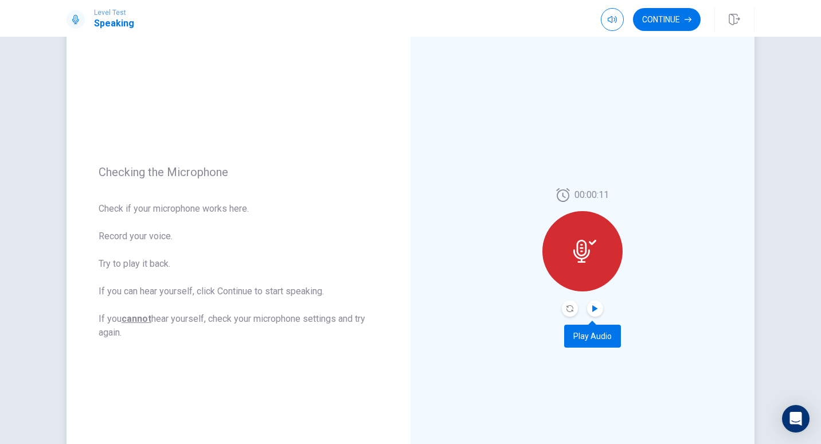
click at [592, 307] on icon "Play Audio" at bounding box center [594, 308] width 5 height 7
click at [580, 251] on icon at bounding box center [581, 251] width 17 height 23
click at [568, 307] on icon "Record Again" at bounding box center [570, 308] width 7 height 7
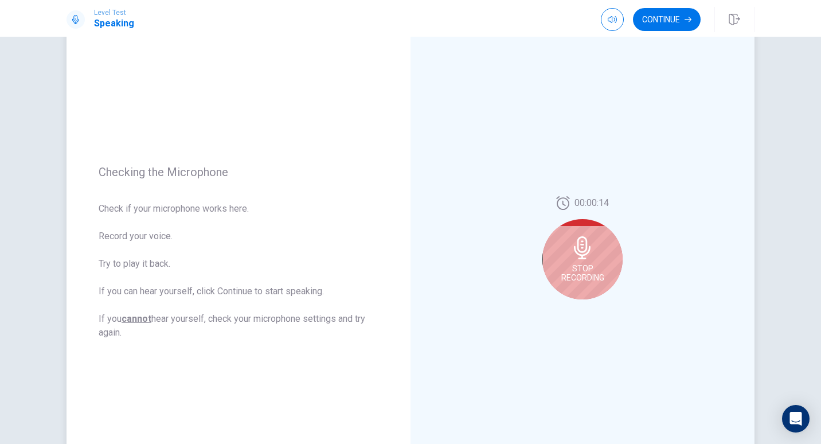
click at [573, 262] on div "Stop Recording" at bounding box center [582, 259] width 80 height 80
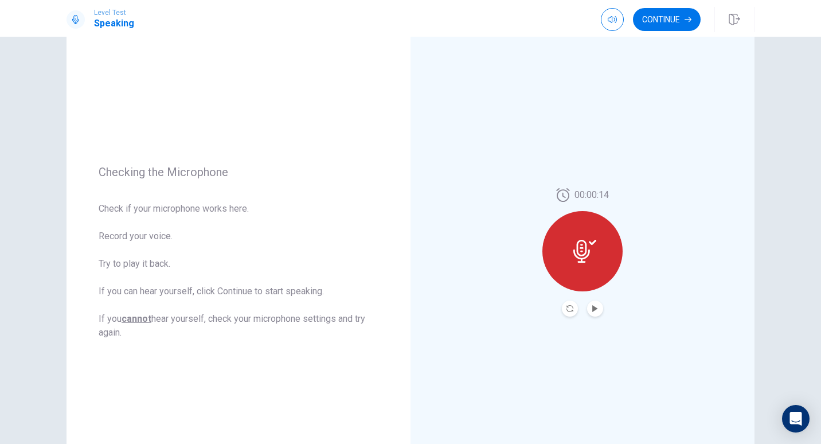
click at [563, 309] on button "Record Again" at bounding box center [570, 308] width 16 height 16
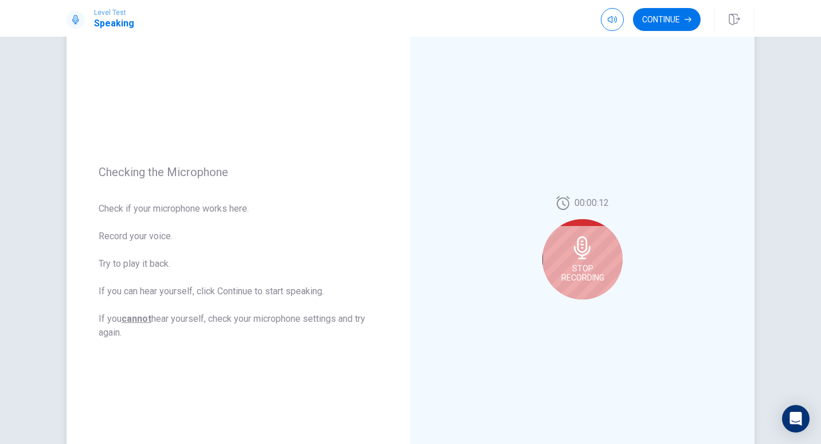
click at [580, 261] on div "Stop Recording" at bounding box center [582, 259] width 80 height 80
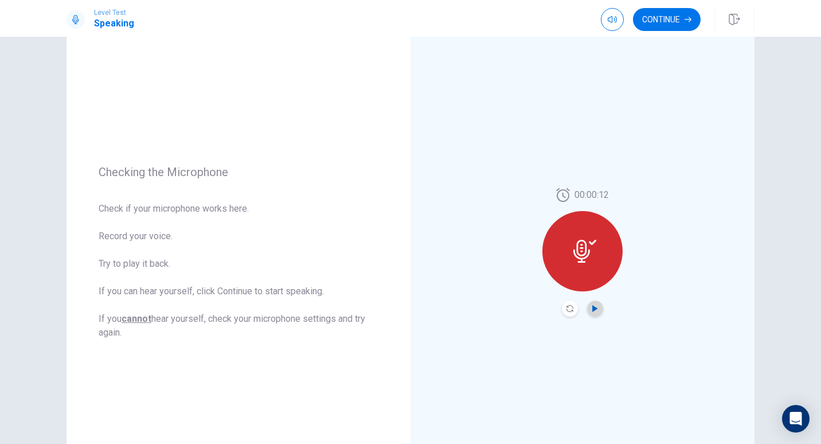
click at [592, 307] on icon "Play Audio" at bounding box center [595, 308] width 7 height 7
click at [666, 22] on button "Continue" at bounding box center [667, 19] width 68 height 23
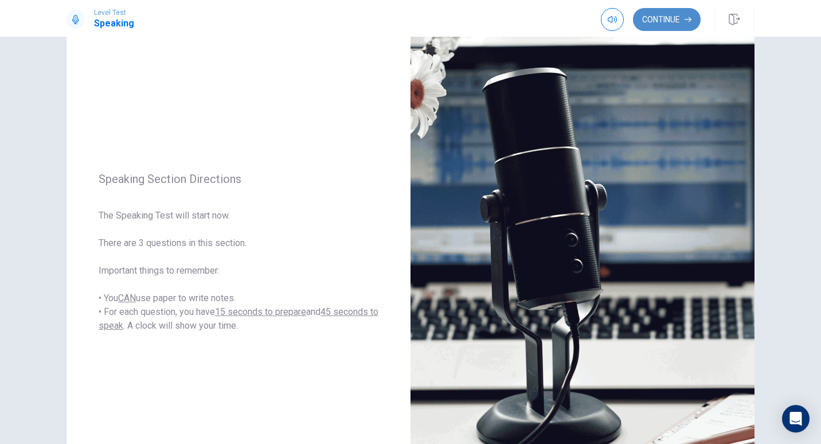
click at [659, 17] on button "Continue" at bounding box center [667, 19] width 68 height 23
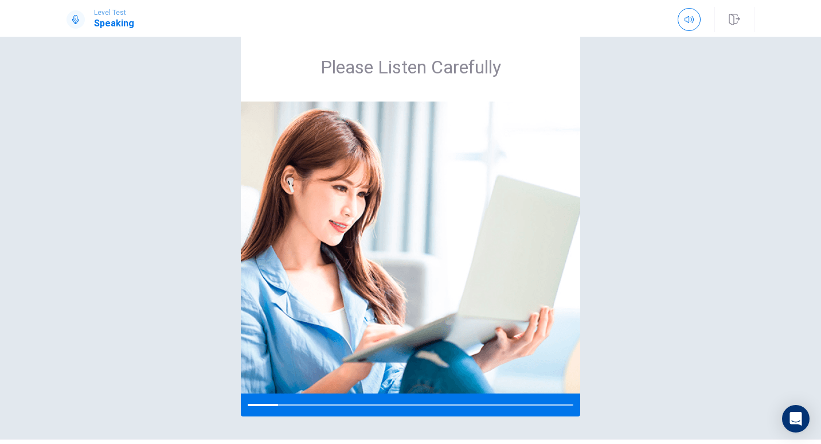
scroll to position [0, 0]
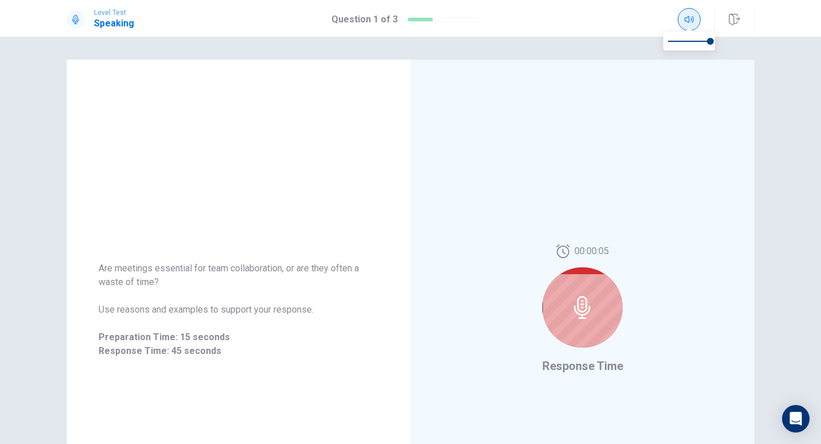
click at [690, 20] on icon "button" at bounding box center [689, 19] width 9 height 9
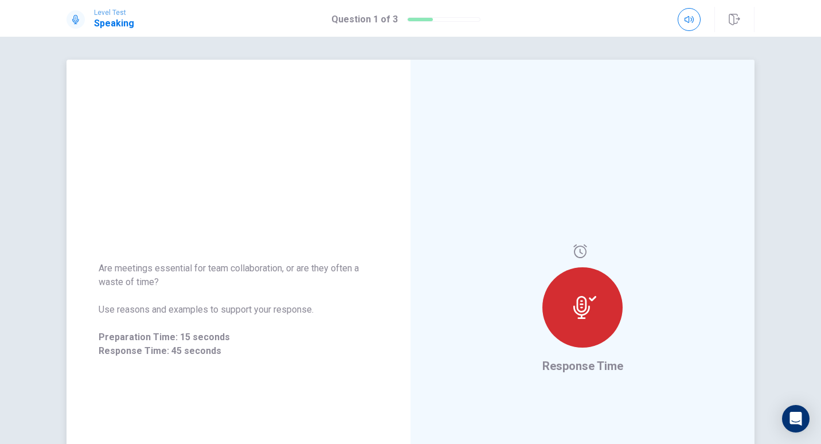
click at [582, 303] on icon at bounding box center [584, 307] width 23 height 23
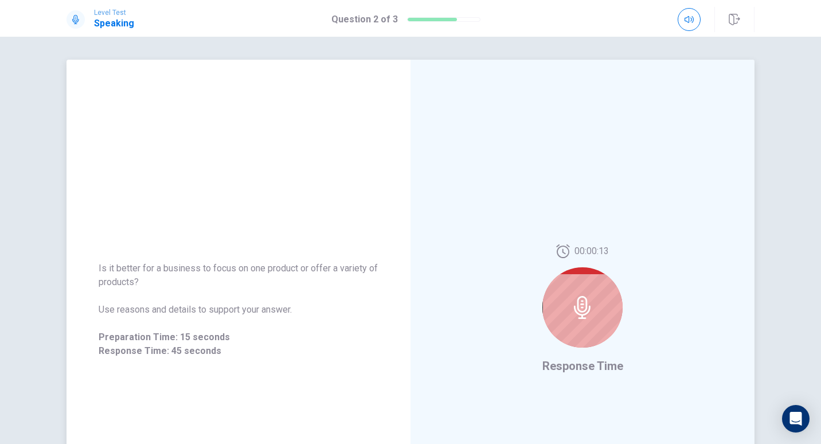
click at [577, 299] on icon at bounding box center [582, 307] width 23 height 23
click at [579, 308] on icon at bounding box center [582, 307] width 17 height 23
click at [582, 306] on icon at bounding box center [582, 307] width 23 height 23
click at [583, 310] on icon at bounding box center [582, 307] width 17 height 23
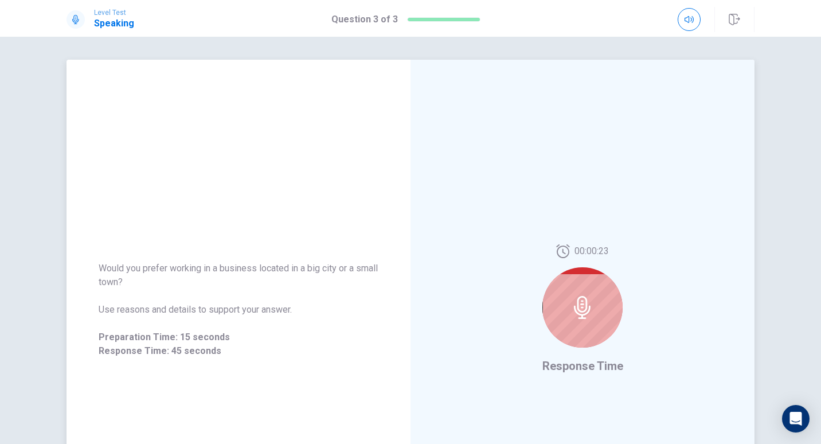
click at [583, 310] on icon at bounding box center [582, 307] width 17 height 23
click at [583, 309] on icon at bounding box center [582, 307] width 23 height 23
click at [582, 309] on icon at bounding box center [582, 307] width 23 height 23
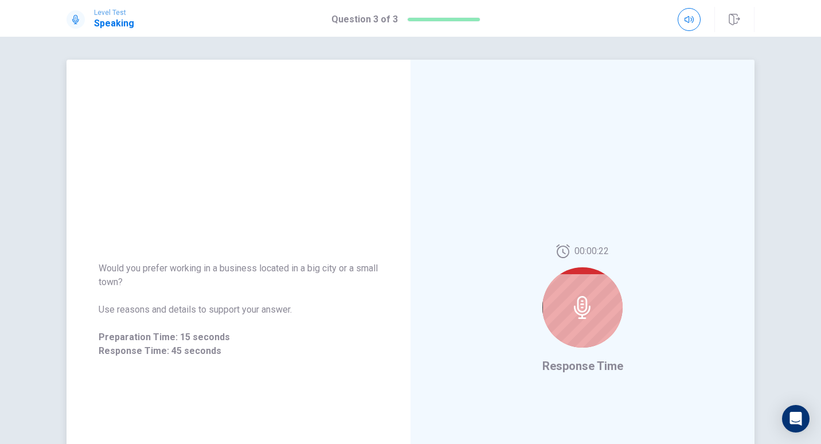
click at [580, 309] on icon at bounding box center [582, 307] width 23 height 23
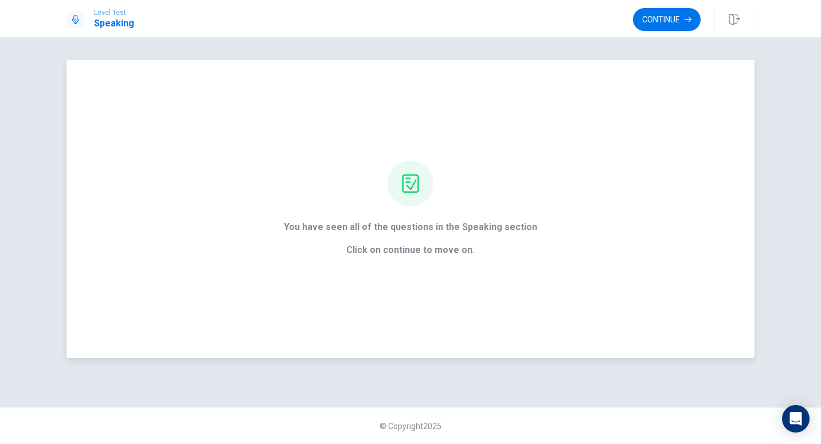
click at [413, 181] on icon at bounding box center [410, 183] width 18 height 18
click at [668, 17] on button "Continue" at bounding box center [667, 19] width 68 height 23
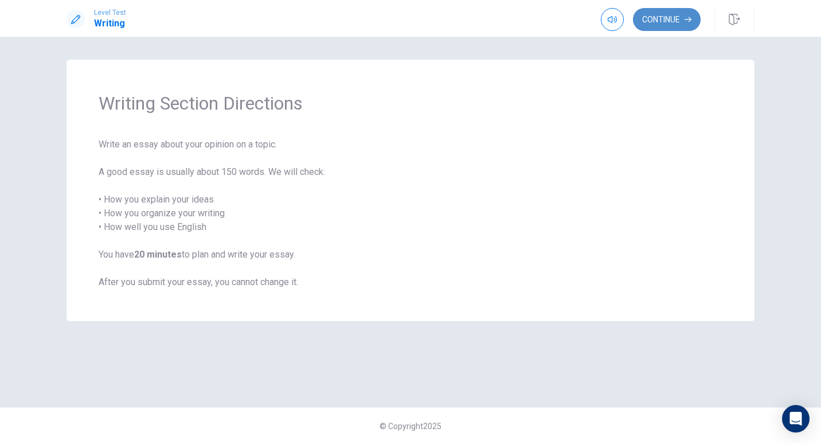
click at [662, 20] on button "Continue" at bounding box center [667, 19] width 68 height 23
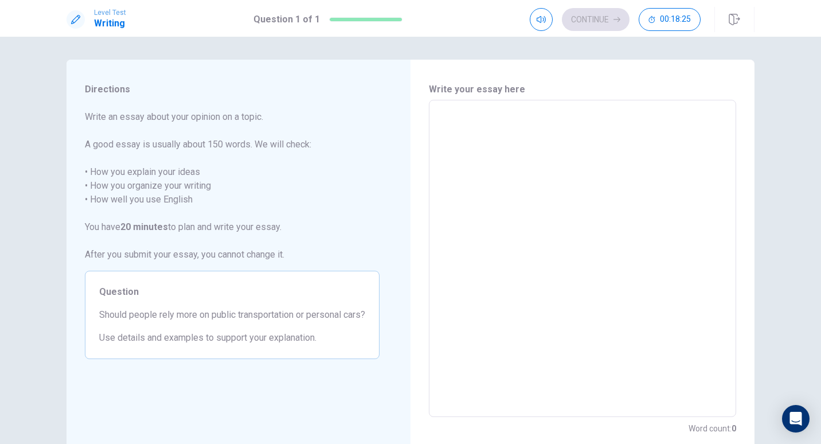
click at [439, 119] on textarea at bounding box center [582, 259] width 291 height 298
type textarea "P"
type textarea "x"
type textarea "Pe"
type textarea "x"
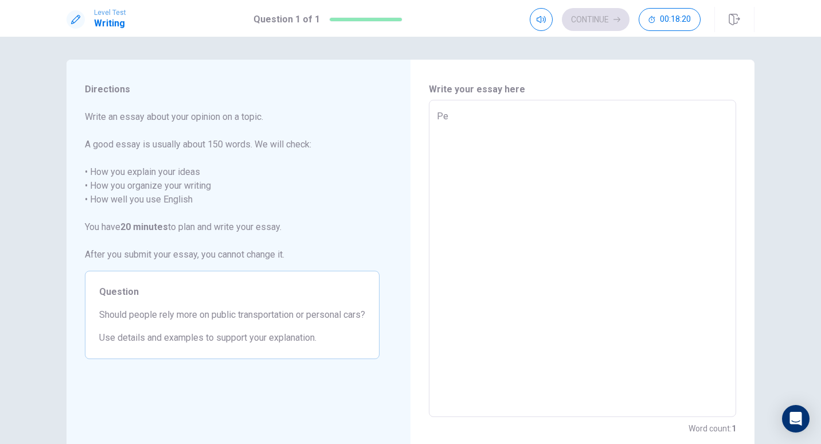
type textarea "Peo"
type textarea "x"
type textarea "Peop"
type textarea "x"
type textarea "Peopl"
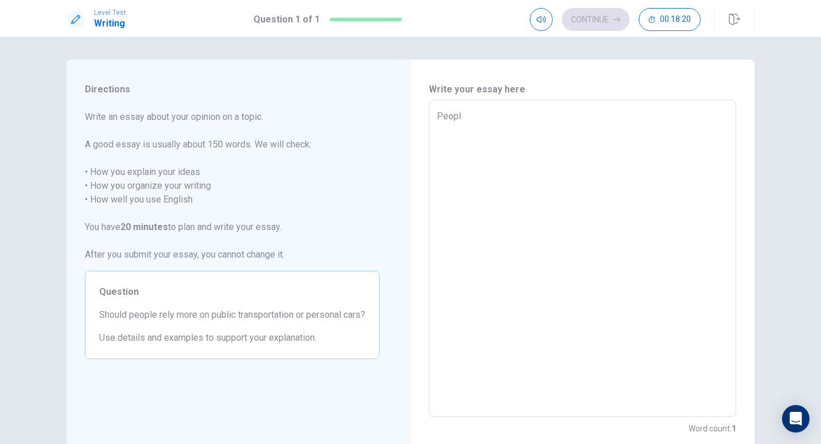
type textarea "x"
type textarea "People"
type textarea "x"
type textarea "People"
type textarea "x"
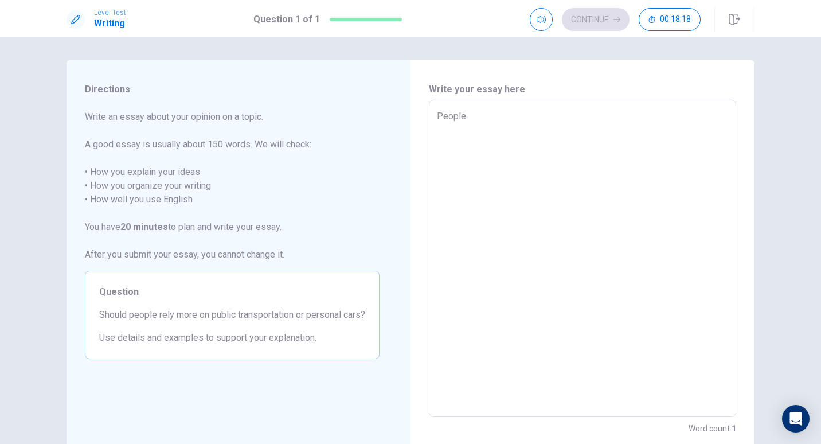
type textarea "People s"
type textarea "x"
type textarea "People sh"
type textarea "x"
type textarea "People sho"
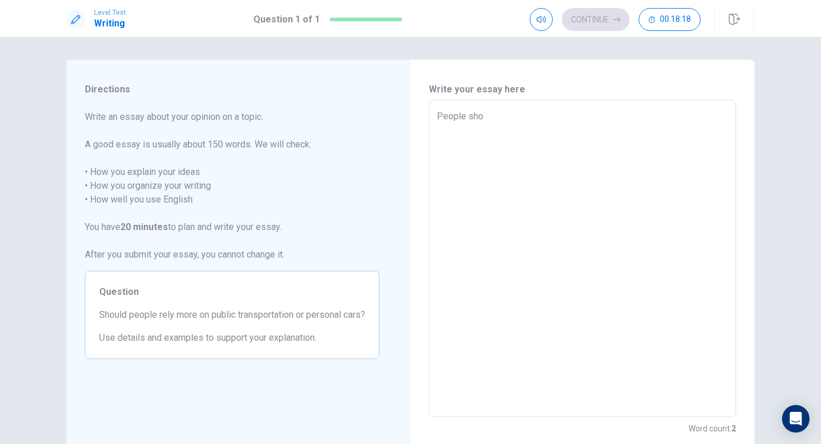
type textarea "x"
type textarea "People shou"
type textarea "x"
type textarea "People shoul"
type textarea "x"
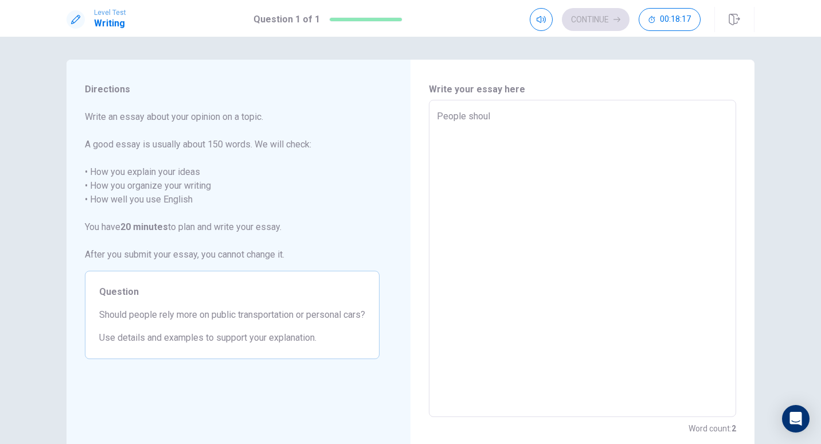
type textarea "People should"
type textarea "x"
type textarea "People should"
type textarea "x"
type textarea "People should r"
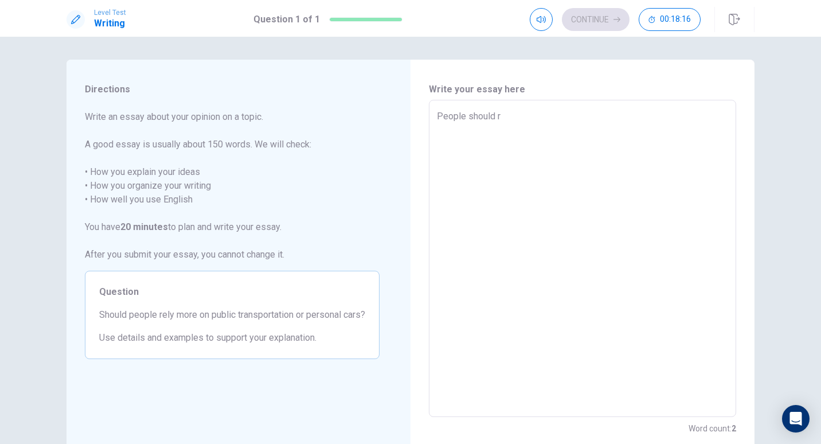
type textarea "x"
type textarea "People should re"
type textarea "x"
type textarea "People should rel"
type textarea "x"
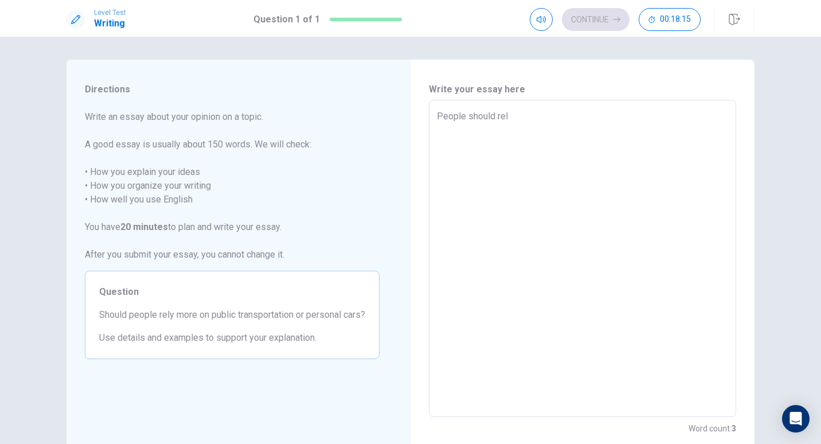
type textarea "People should rely"
type textarea "x"
type textarea "People should rely"
type textarea "x"
type textarea "People should rely m"
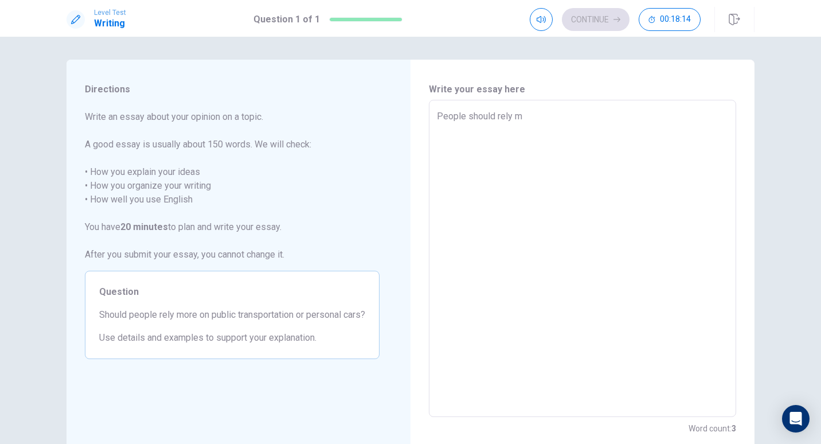
type textarea "x"
type textarea "People should rely mo"
type textarea "x"
type textarea "People should rely mor"
type textarea "x"
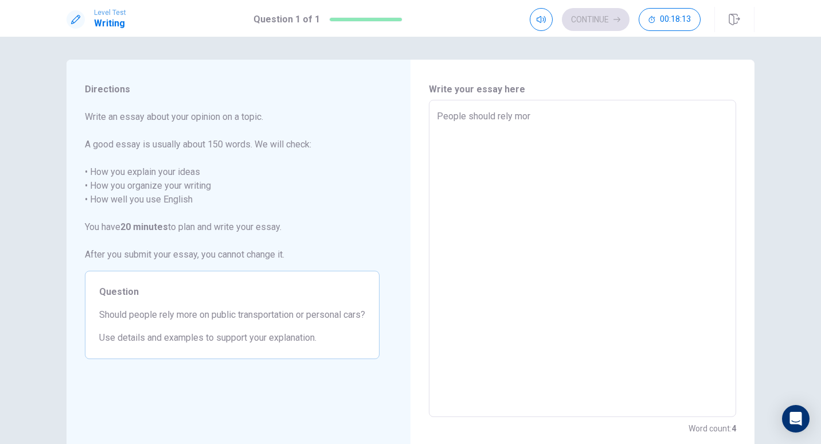
type textarea "People should rely more"
type textarea "x"
type textarea "People should rely more"
type textarea "x"
type textarea "People should rely more o"
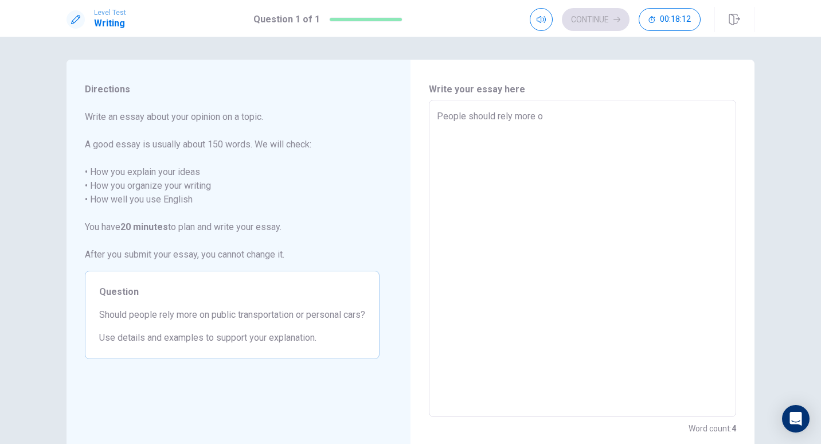
type textarea "x"
type textarea "People should rely more on"
type textarea "x"
type textarea "People should rely more on"
type textarea "x"
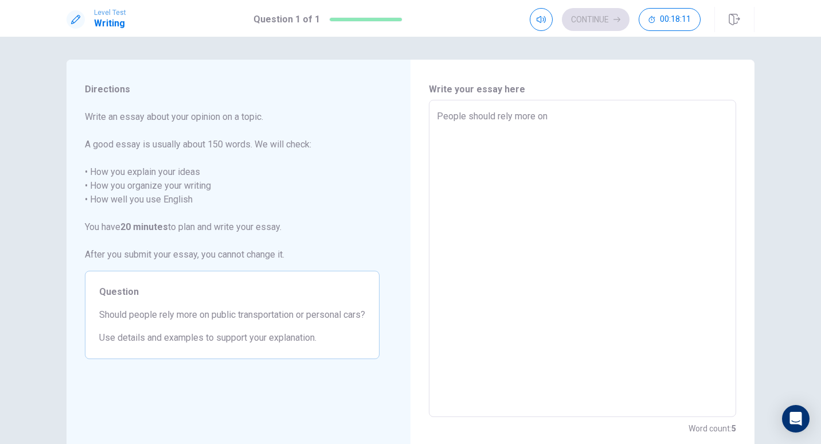
type textarea "People should rely more on p"
type textarea "x"
type textarea "People should rely more on pu"
type textarea "x"
type textarea "People should rely more on pub"
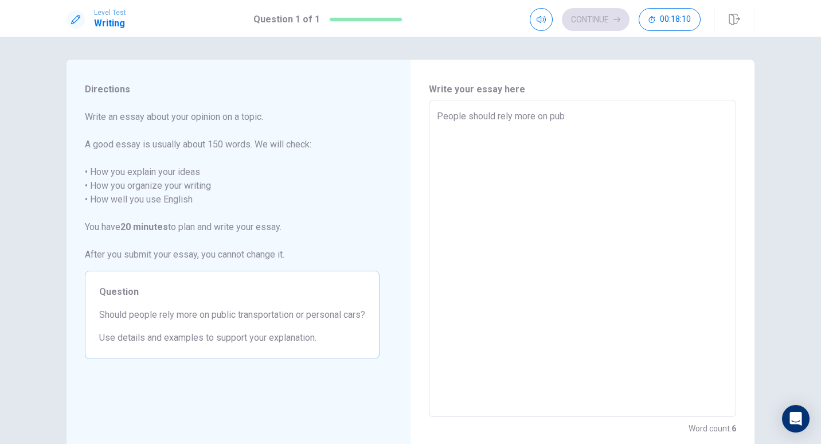
type textarea "x"
type textarea "People should rely more on publ"
type textarea "x"
type textarea "People should rely more on publi"
type textarea "x"
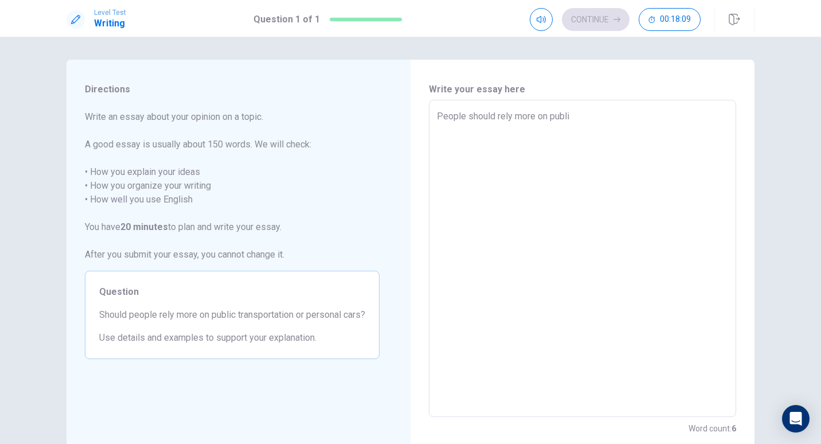
type textarea "People should rely more on public"
type textarea "x"
type textarea "People should rely more on public"
type textarea "x"
type textarea "People should rely more on public t"
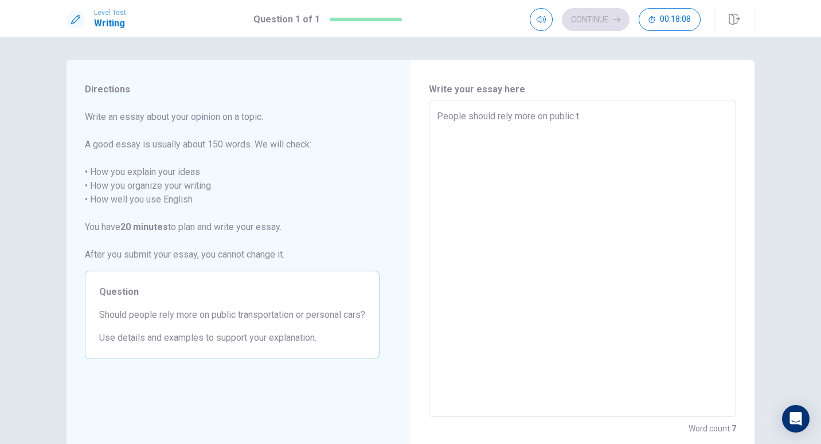
type textarea "x"
type textarea "People should rely more on public tr"
type textarea "x"
type textarea "People should rely more on public tra"
type textarea "x"
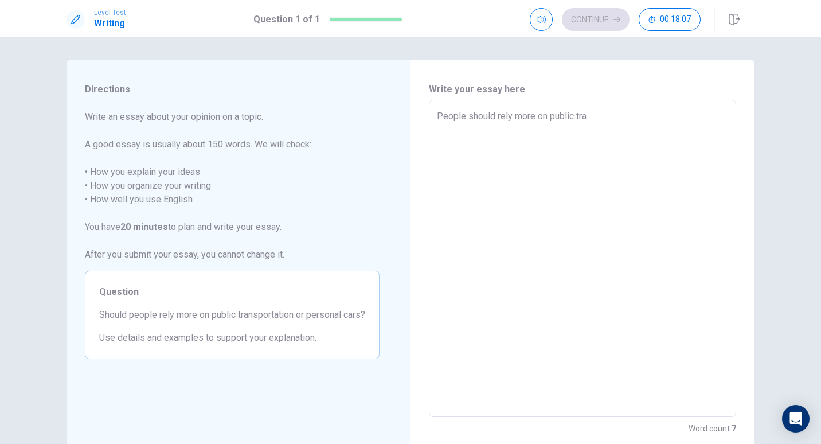
type textarea "People should rely more on public [PERSON_NAME]"
type textarea "x"
type textarea "People should rely more on public trans"
type textarea "x"
type textarea "People should rely more on public transp"
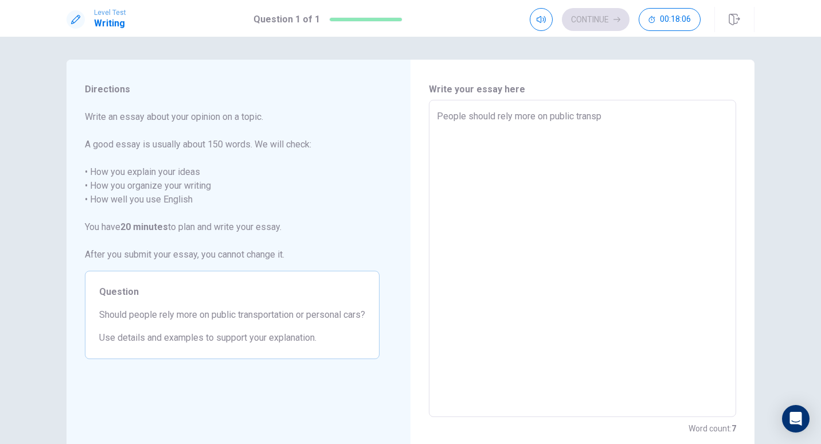
type textarea "x"
type textarea "People should rely more on public transpo"
type textarea "x"
type textarea "People should rely more on public transpor"
type textarea "x"
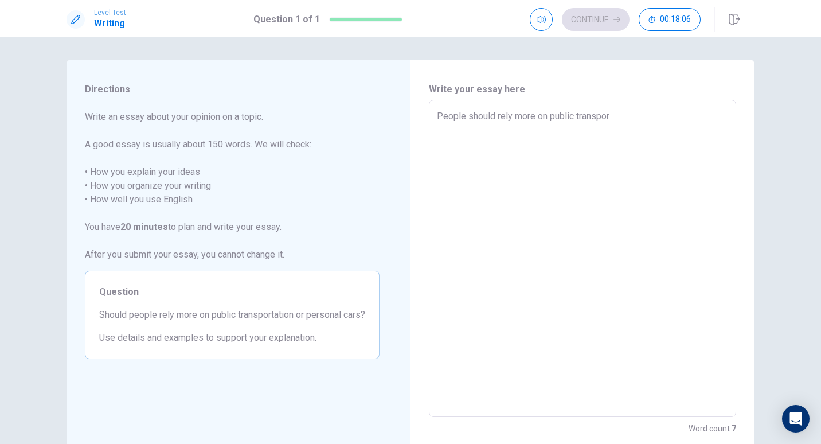
type textarea "People should rely more on public transport"
type textarea "x"
type textarea "People should rely more on public transporta"
type textarea "x"
type textarea "People should rely more on public transportat"
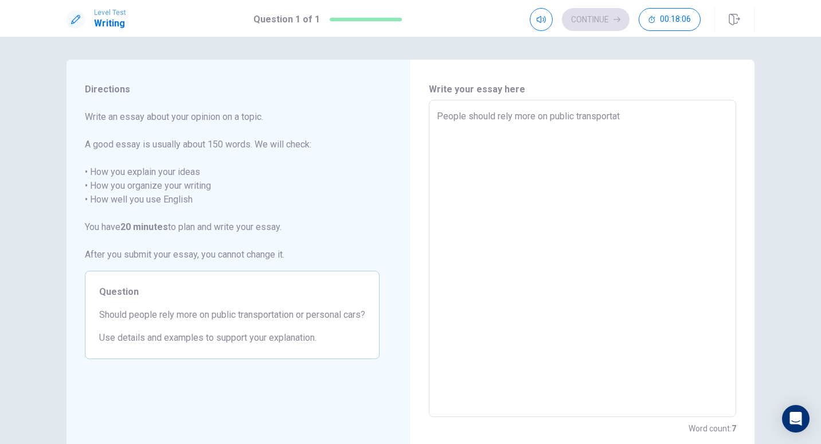
type textarea "x"
type textarea "People should rely more on public transportati"
type textarea "x"
type textarea "People should rely more on public transportatio"
type textarea "x"
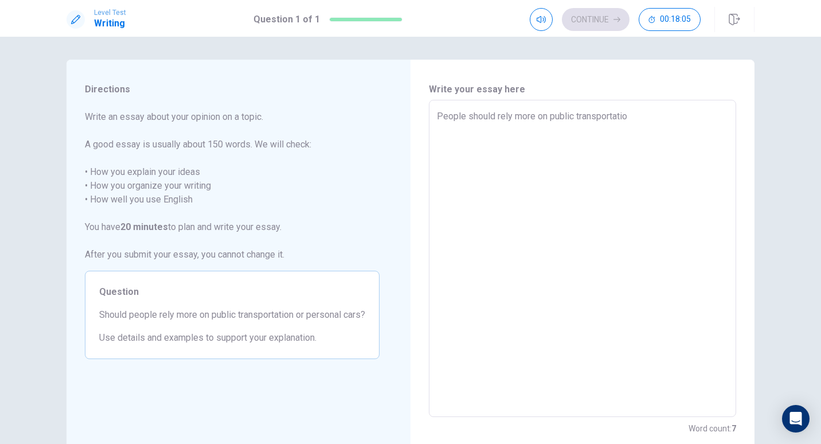
type textarea "People should rely more on public transportation"
type textarea "x"
type textarea "People should rely more on public transportation"
type textarea "x"
type textarea "People should rely more on public transportation t"
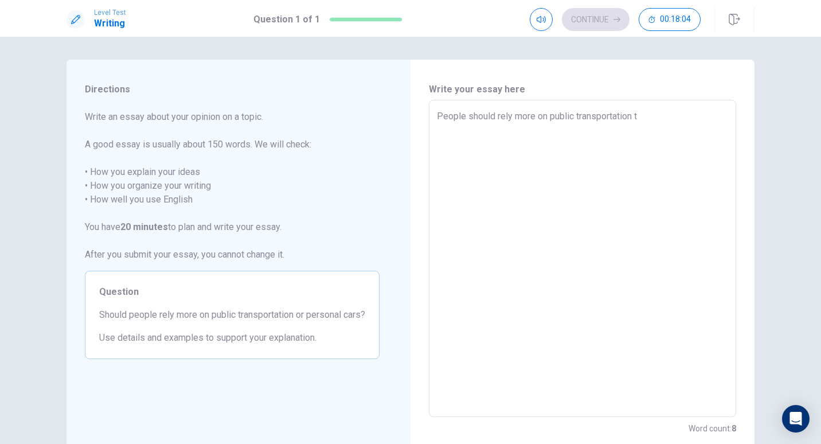
type textarea "x"
type textarea "People should rely more on public transportation th"
type textarea "x"
type textarea "People should rely more on public transportation tha"
type textarea "x"
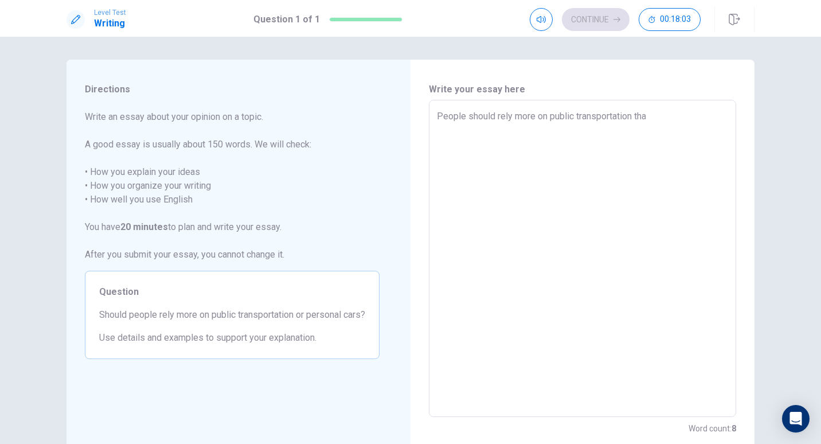
type textarea "People should rely more on public transportation than"
type textarea "x"
type textarea "People should rely more on public transportation than"
type textarea "x"
type textarea "People should rely more on public transportation than o"
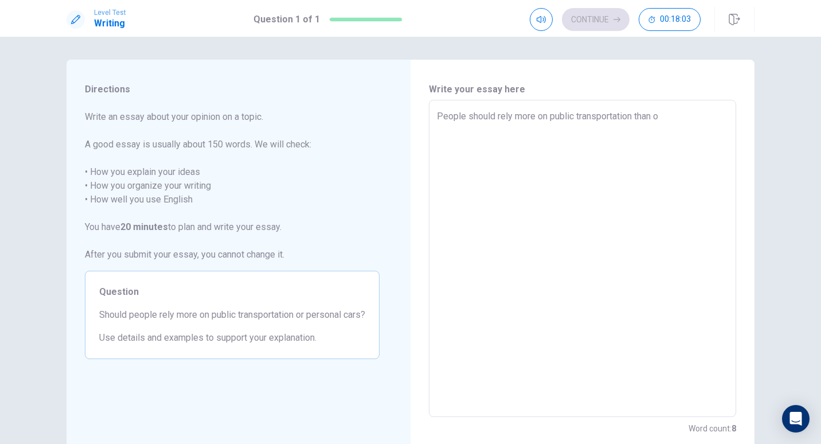
type textarea "x"
type textarea "People should rely more on public transportation than on"
type textarea "x"
type textarea "People should rely more on public transportation than on"
type textarea "x"
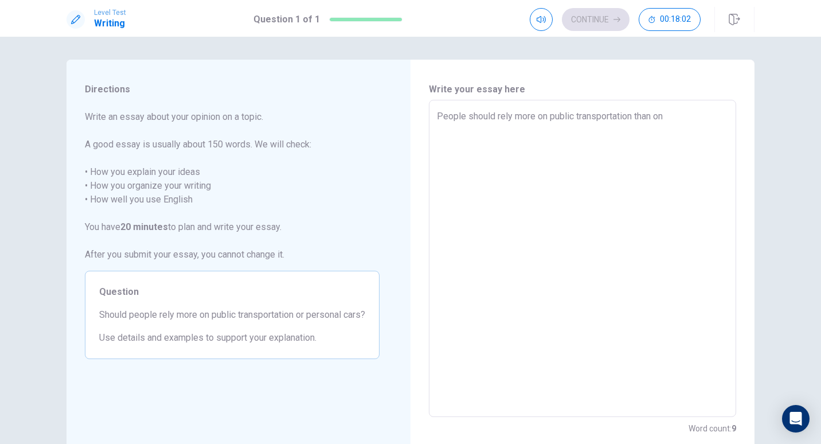
type textarea "People should rely more on public transportation than on p"
type textarea "x"
type textarea "People should rely more on public transportation than on pe"
type textarea "x"
type textarea "People should rely more on public transportation than on per"
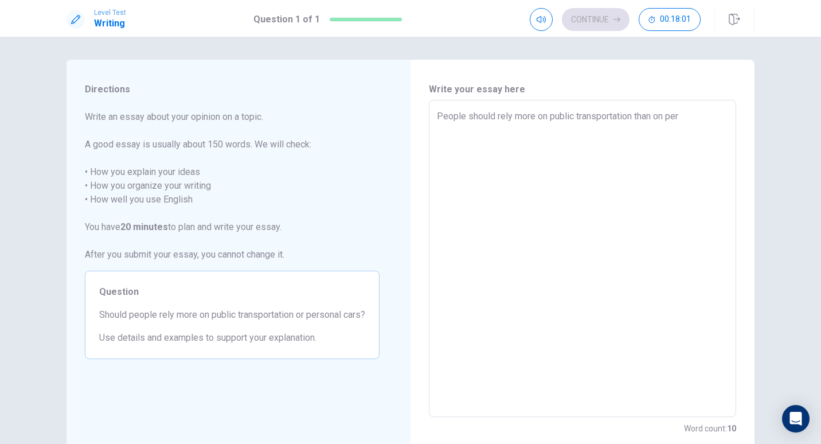
type textarea "x"
type textarea "People should rely more on public transportation than on pers"
type textarea "x"
type textarea "People should rely more on public transportation than on perso"
type textarea "x"
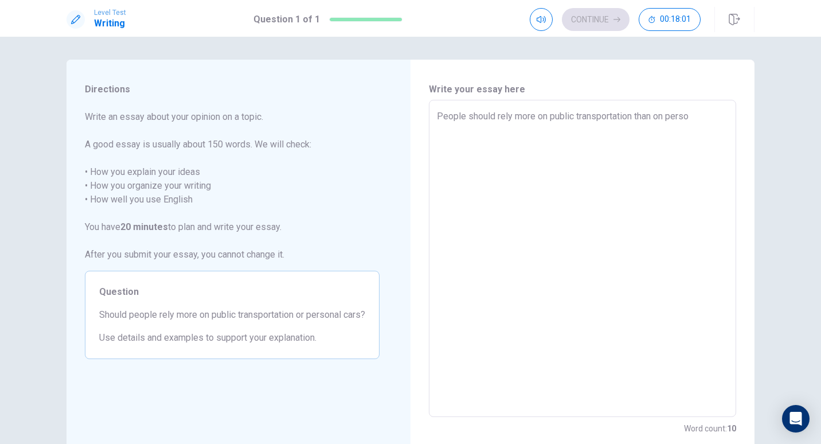
type textarea "People should rely more on public transportation than on person"
type textarea "x"
type textarea "People should rely more on public transportation than on persona"
type textarea "x"
type textarea "People should rely more on public transportation than on personal"
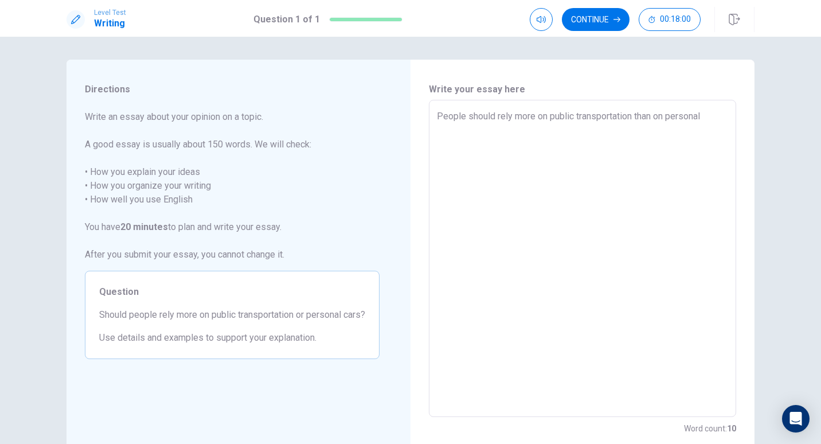
type textarea "x"
type textarea "People should rely more on public transportation than on personal"
type textarea "x"
type textarea "People should rely more on public transportation than on personal c"
type textarea "x"
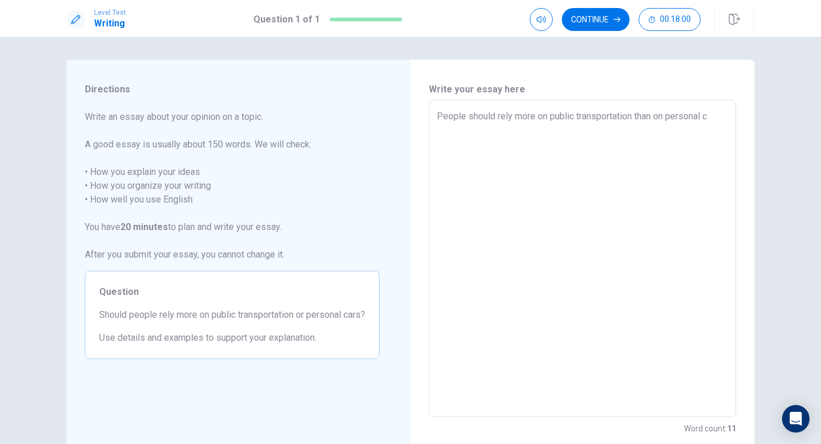
type textarea "People should rely more on public transportation than on personal ca"
type textarea "x"
type textarea "People should rely more on public transportation than on personal car"
type textarea "x"
type textarea "People should rely more on public transportation than on personal cars"
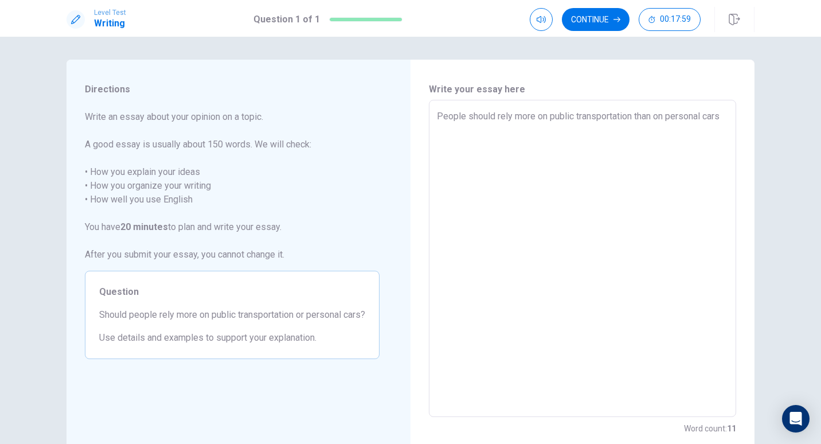
type textarea "x"
type textarea "People should rely more on public transportation than on personal cars."
type textarea "x"
type textarea "People should rely more on public transportation than on personal cars."
type textarea "x"
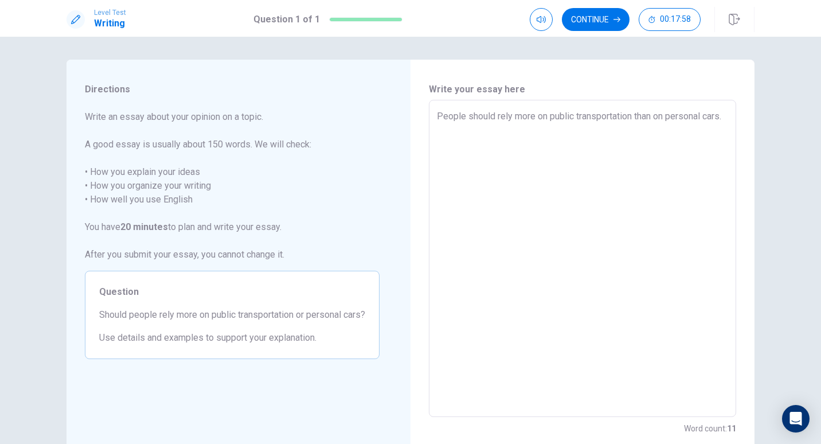
type textarea "People should rely more on public transportation than on personal cars."
type textarea "x"
type textarea "People should rely more on public transportation than on personal cars. U"
type textarea "x"
type textarea "People should rely more on public transportation than on personal cars. Us"
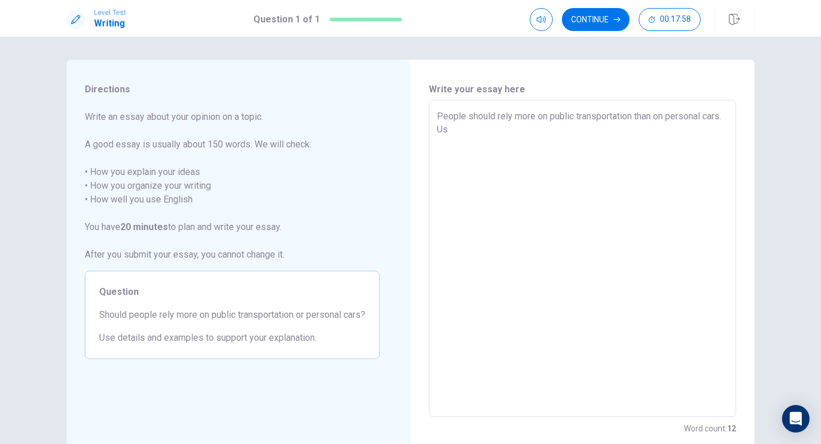
type textarea "x"
type textarea "People should rely more on public transportation than on personal cars. Usi"
type textarea "x"
type textarea "People should rely more on public transportation than on personal cars. Usin"
type textarea "x"
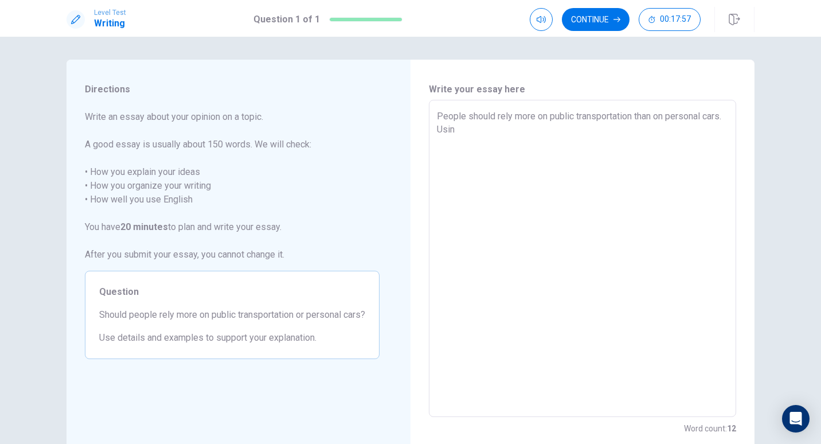
type textarea "People should rely more on public transportation than on personal cars. Using"
type textarea "x"
type textarea "People should rely more on public transportation than on personal cars. Using"
type textarea "x"
type textarea "People should rely more on public transportation than on personal cars. Using b"
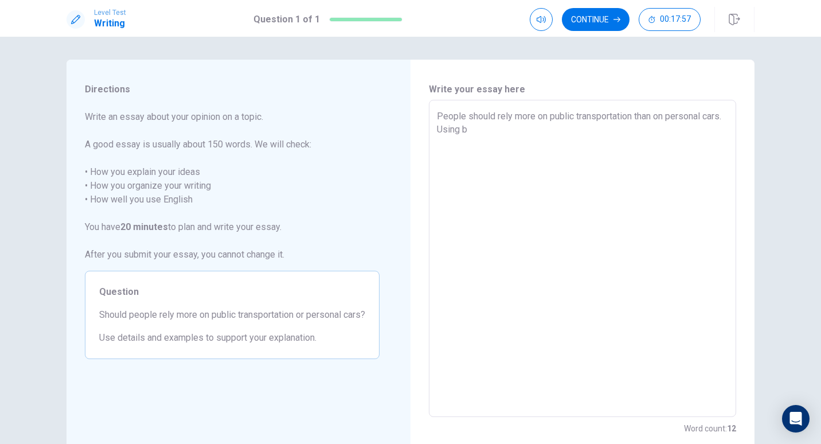
type textarea "x"
type textarea "People should rely more on public transportation than on personal cars. Using bu"
type textarea "x"
type textarea "People should rely more on public transportation than on personal cars. Using b…"
type textarea "x"
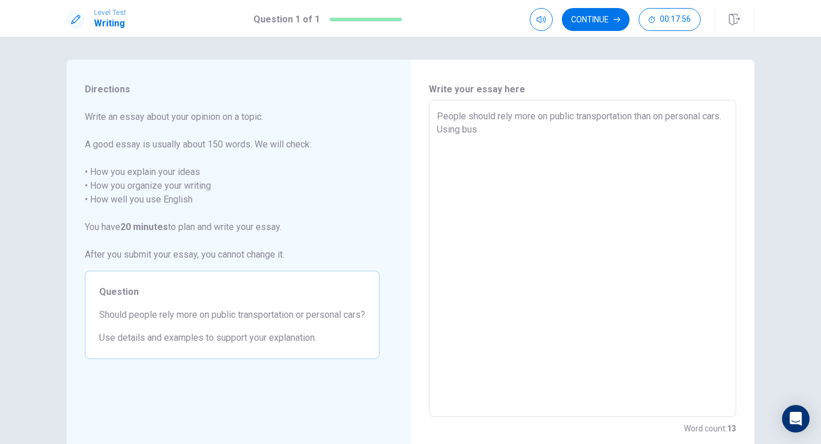
type textarea "People should rely more on public transportation than on personal cars. Using […"
type textarea "x"
type textarea "People should rely more on public transportation than on personal cars. Using b…"
type textarea "x"
type textarea "People should rely more on public transportation than on personal cars. Using b…"
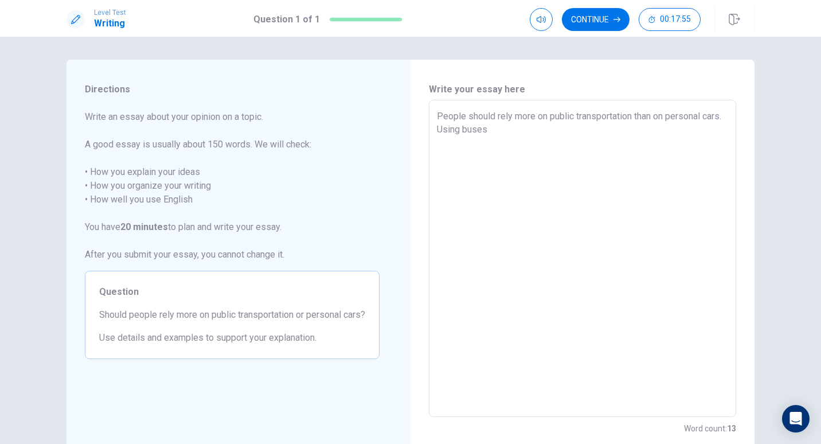
type textarea "x"
type textarea "People should rely more on public transportation than on personal cars. Using b…"
type textarea "x"
type textarea "People should rely more on public transportation than on personal cars. Using b…"
type textarea "x"
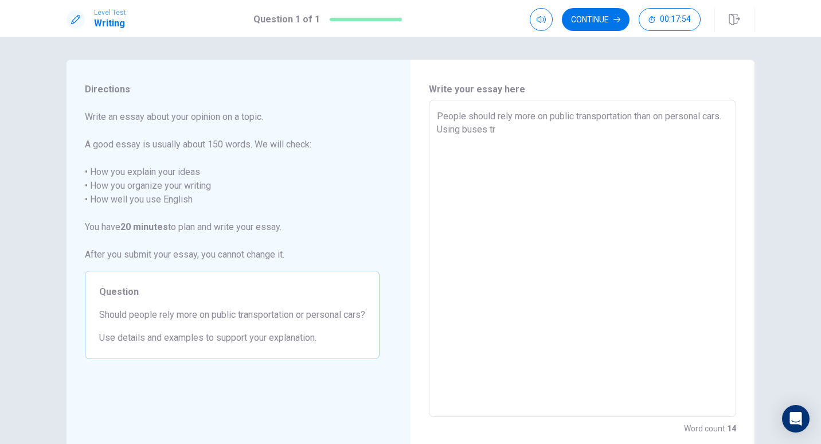
type textarea "People should rely more on public transportation than on personal cars. Using b…"
type textarea "x"
type textarea "People should rely more on public transportation than on personal cars. Using b…"
type textarea "x"
type textarea "People should rely more on public transportation than on personal cars. Using b…"
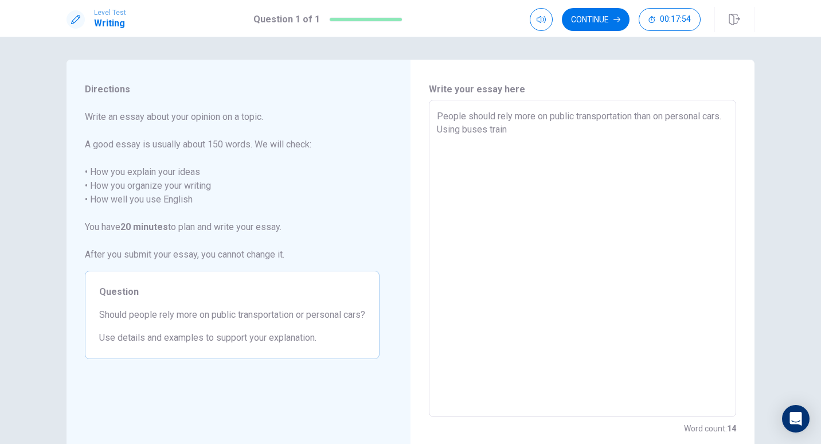
type textarea "x"
type textarea "People should rely more on public transportation than on personal cars. Using b…"
type textarea "x"
type textarea "People should rely more on public transportation than on personal cars. Using b…"
type textarea "x"
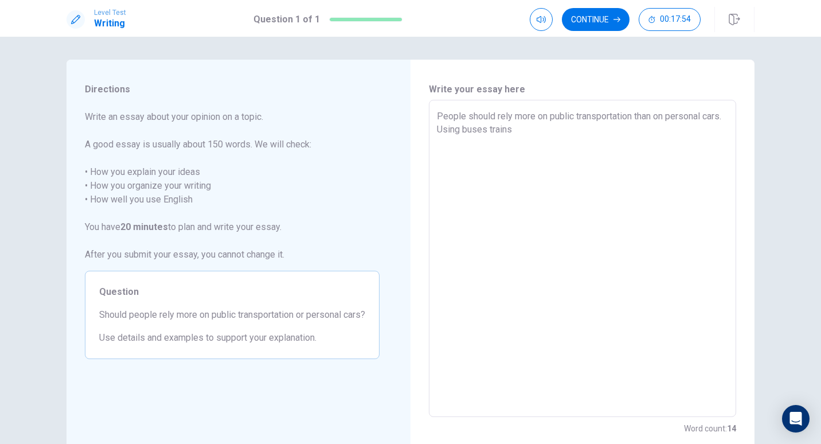
type textarea "People should rely more on public transportation than on personal cars. Using b…"
type textarea "x"
type textarea "People should rely more on public transportation than on personal cars. Using b…"
type textarea "x"
type textarea "People should rely more on public transportation than on personal cars. Using b…"
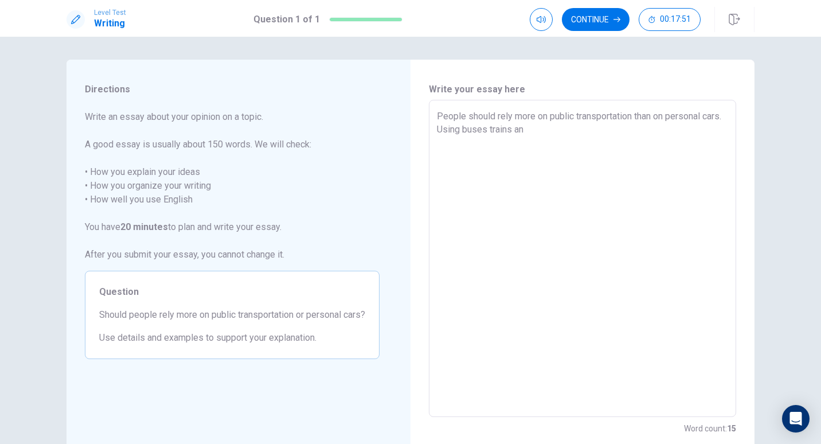
type textarea "x"
type textarea "People should rely more on public transportation than on personal cars. Using b…"
type textarea "x"
type textarea "People should rely more on public transportation than on personal cars. Using b…"
type textarea "x"
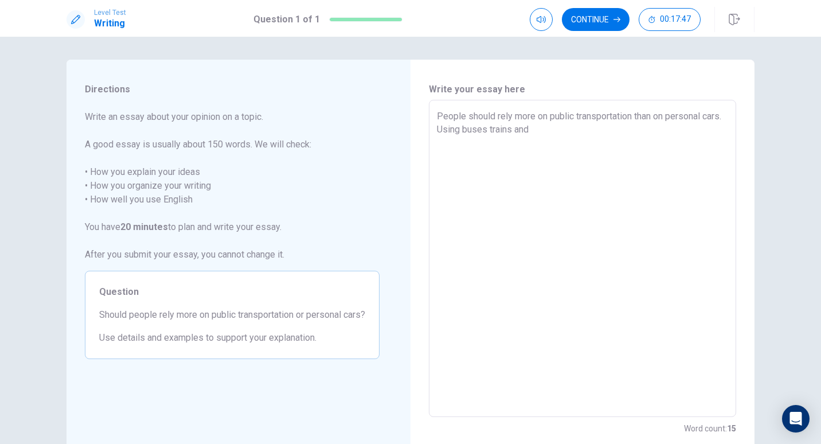
type textarea "People should rely more on public transportation than on personal cars. Using b…"
type textarea "x"
type textarea "People should rely more on public transportation than on personal cars. Using b…"
type textarea "x"
type textarea "People should rely more on public transportation than on personal cars. Using b…"
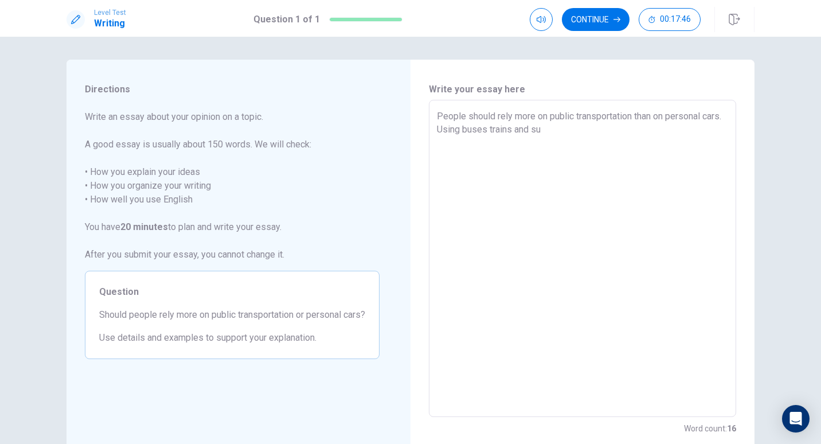
type textarea "x"
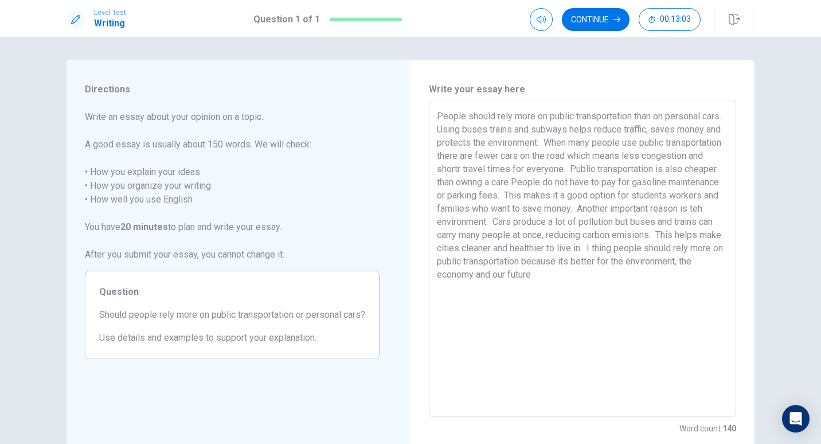
click at [437, 116] on textarea "People should rely more on public transportation than on personal cars. Using b…" at bounding box center [582, 259] width 291 height 298
click at [446, 132] on textarea "I think that the people should rely more on public transportation than on perso…" at bounding box center [582, 259] width 291 height 298
click at [546, 129] on textarea "I think that the people should rely more on public transportation than personal…" at bounding box center [582, 259] width 291 height 298
click at [584, 132] on textarea "I think that the people should rely more on public transportation than personal…" at bounding box center [582, 259] width 291 height 298
click at [608, 128] on textarea "I think that the people should rely more on public transportation than personal…" at bounding box center [582, 259] width 291 height 298
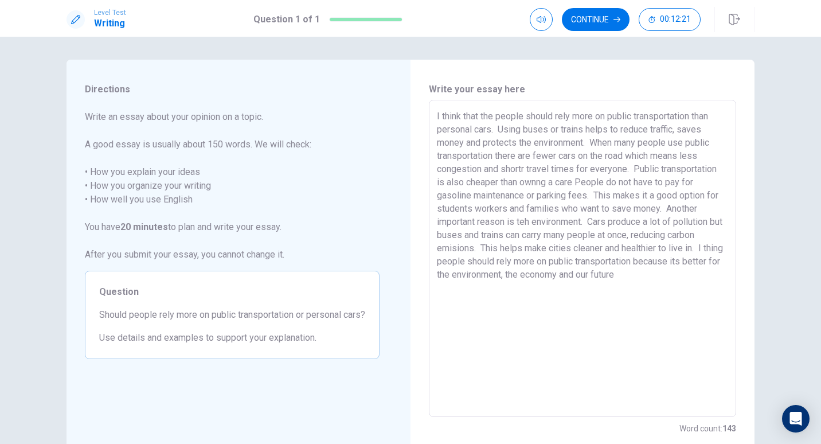
click at [701, 129] on textarea "I think that the people should rely more on public transportation than personal…" at bounding box center [582, 259] width 291 height 298
click at [590, 143] on textarea "I think that the people should rely more on public transportation than personal…" at bounding box center [582, 259] width 291 height 298
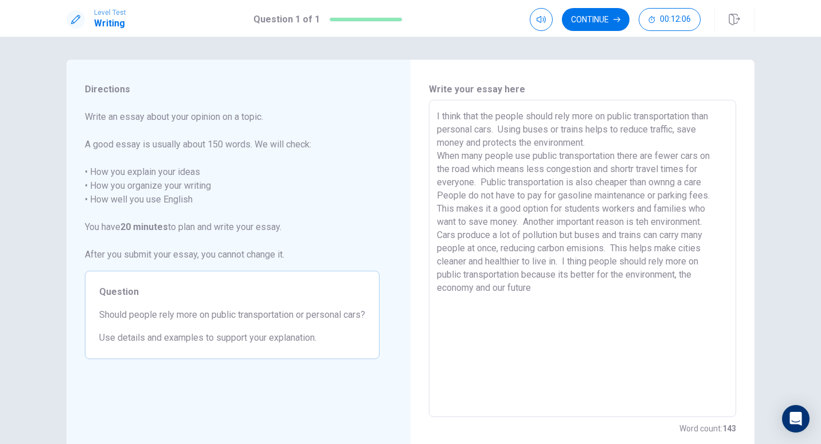
click at [672, 128] on textarea "I think that the people should rely more on public transportation than personal…" at bounding box center [582, 259] width 291 height 298
click at [631, 169] on textarea "I think that the people should rely more on public transportation than personal…" at bounding box center [582, 259] width 291 height 298
click at [480, 182] on textarea "I think that the people should rely more on public transportation than personal…" at bounding box center [582, 259] width 291 height 298
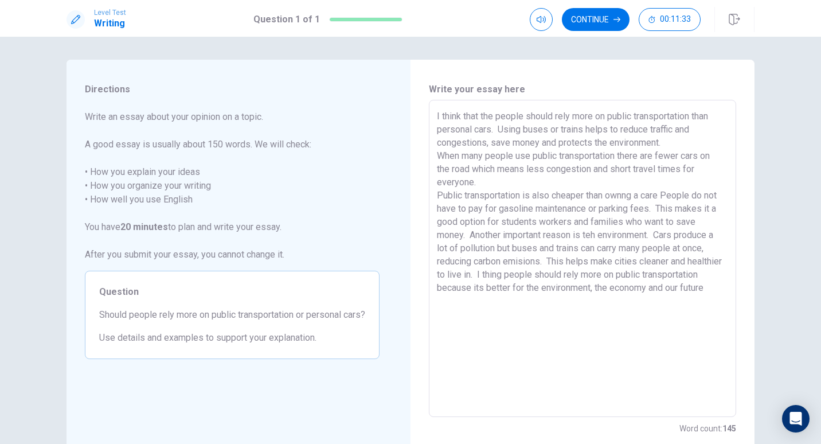
click at [622, 194] on textarea "I think that the people should rely more on public transportation than personal…" at bounding box center [582, 259] width 291 height 298
click at [657, 196] on textarea "I think that the people should rely more on public transportation than personal…" at bounding box center [582, 259] width 291 height 298
click at [652, 197] on textarea "I think that the people should rely more on public transportation than personal…" at bounding box center [582, 259] width 291 height 298
click at [657, 196] on textarea "I think that the people should rely more on public transportation than personal…" at bounding box center [582, 259] width 291 height 298
drag, startPoint x: 657, startPoint y: 196, endPoint x: 647, endPoint y: 210, distance: 17.5
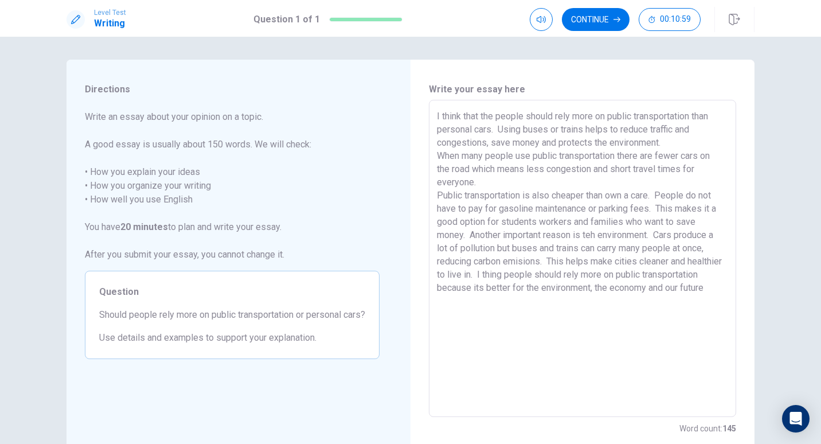
click at [647, 210] on textarea "I think that the people should rely more on public transportation than personal…" at bounding box center [582, 259] width 291 height 298
click at [534, 213] on textarea "I think that the people should rely more on public transportation than personal…" at bounding box center [582, 259] width 291 height 298
click at [468, 222] on textarea "I think that the people should rely more on public transportation than personal…" at bounding box center [582, 259] width 291 height 298
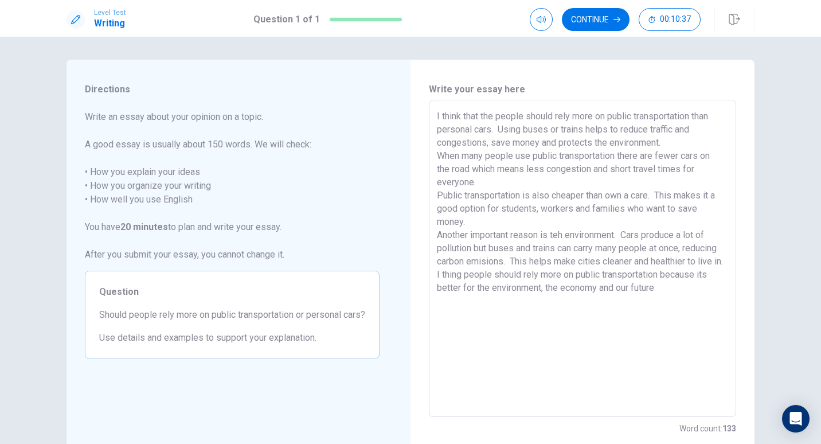
click at [557, 233] on textarea "I think that the people should rely more on public transportation than personal…" at bounding box center [582, 259] width 291 height 298
click at [548, 260] on textarea "I think that the people should rely more on public transportation than personal…" at bounding box center [582, 259] width 291 height 298
click at [600, 302] on textarea "I think that the people should rely more on public transportation than personal…" at bounding box center [582, 259] width 291 height 298
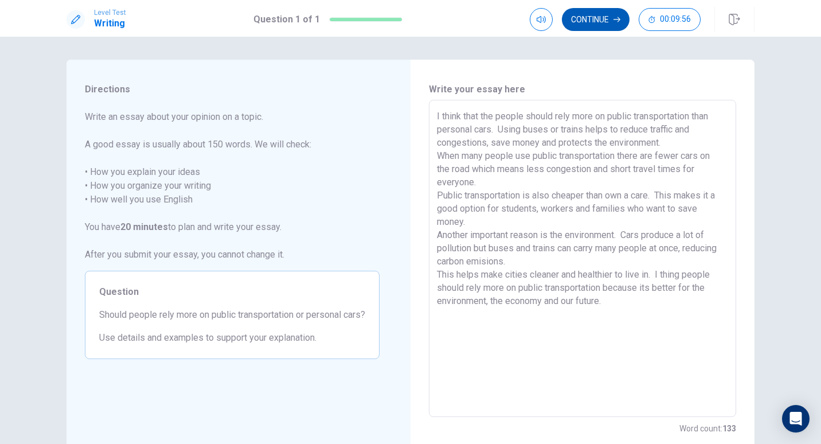
click at [600, 18] on button "Continue" at bounding box center [596, 19] width 68 height 23
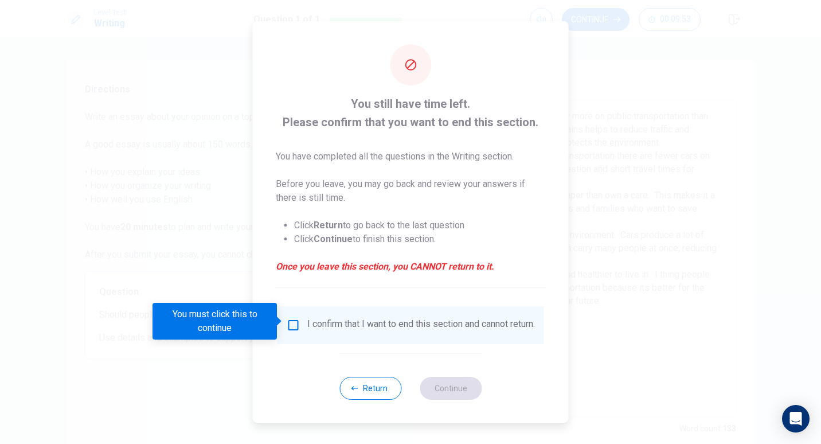
click at [292, 321] on input "You must click this to continue" at bounding box center [294, 325] width 14 height 14
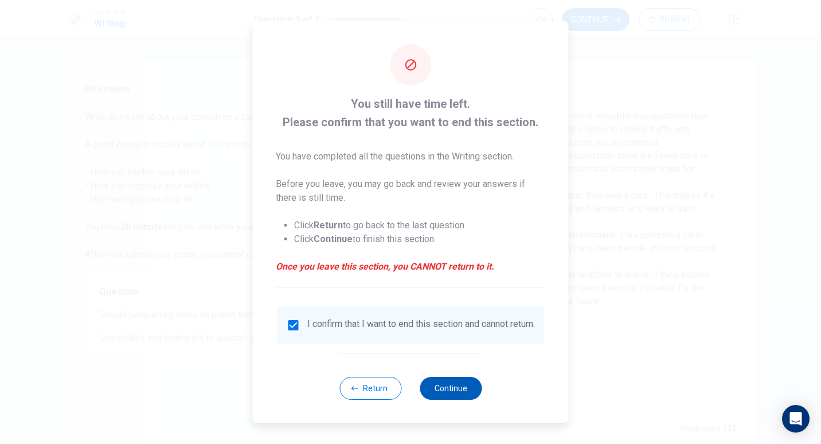
click at [447, 391] on button "Continue" at bounding box center [451, 388] width 62 height 23
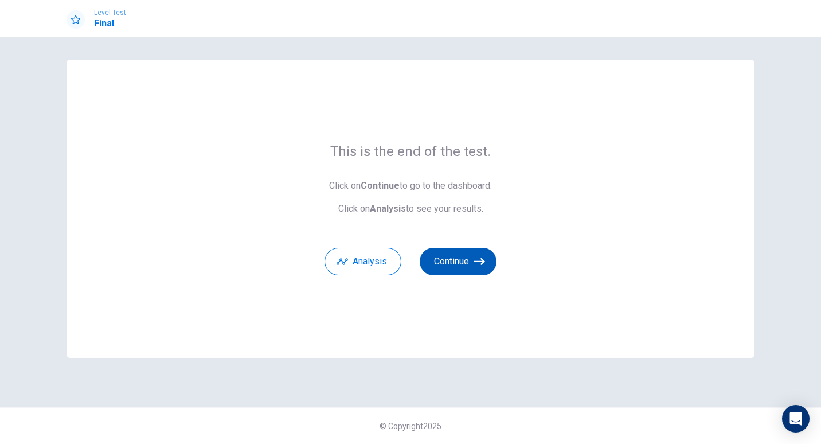
click at [455, 261] on button "Continue" at bounding box center [458, 262] width 77 height 28
